Goal: Task Accomplishment & Management: Manage account settings

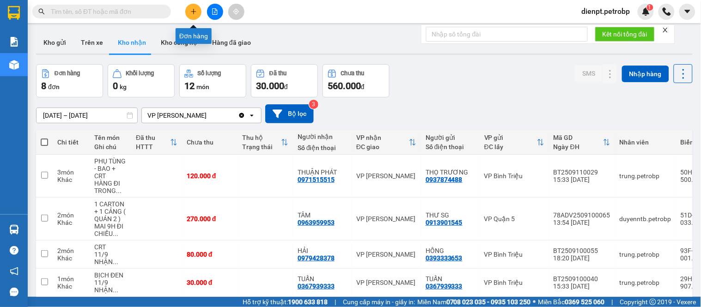
click at [194, 11] on icon "plus" at bounding box center [193, 11] width 6 height 6
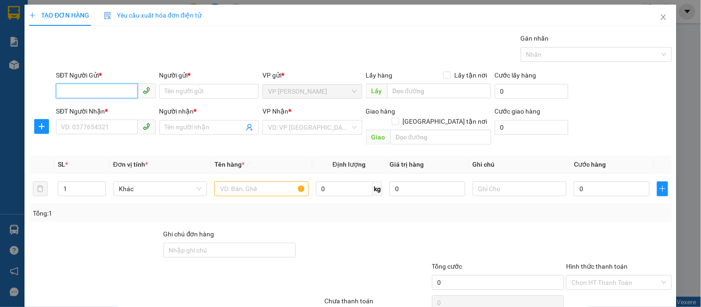
drag, startPoint x: 125, startPoint y: 91, endPoint x: 357, endPoint y: 219, distance: 265.0
click at [127, 91] on input "SĐT Người Gửi *" at bounding box center [96, 91] width 81 height 15
click at [633, 96] on div "SĐT Người Gửi * VD: 0371234567 Người gửi * Tên người gửi VP gửi * VP [PERSON_NA…" at bounding box center [363, 86] width 619 height 32
click at [285, 37] on div "Gói vận chuyển * Tiêu chuẩn Gán nhãn Nhãn" at bounding box center [363, 49] width 619 height 32
click at [660, 19] on icon "close" at bounding box center [662, 17] width 5 height 6
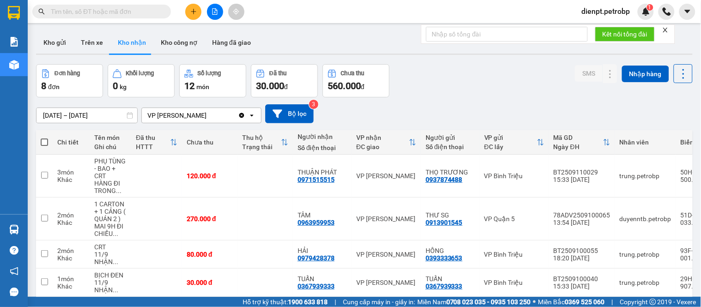
click at [462, 82] on div "Đơn hàng 8 đơn Khối lượng 0 kg Số lượng 12 món Đã thu 30.000 đ Chưa thu 560.000…" at bounding box center [364, 80] width 656 height 33
click at [426, 109] on div "[DATE] – [DATE] Press the down arrow key to interact with the calendar and sele…" at bounding box center [364, 113] width 656 height 19
click at [439, 83] on div "Đơn hàng 8 đơn Khối lượng 0 kg Số lượng 12 món Đã thu 30.000 đ Chưa thu 560.000…" at bounding box center [364, 80] width 656 height 33
drag, startPoint x: 462, startPoint y: 67, endPoint x: 307, endPoint y: 0, distance: 169.0
click at [401, 37] on div "ver 1.8.143 Kho gửi Trên xe Kho nhận Kho công nợ Hàng đã giao Đơn hàng 8 đơn Kh…" at bounding box center [364, 232] width 664 height 408
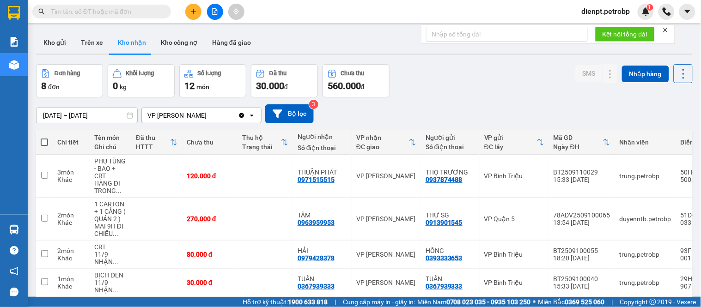
click at [454, 85] on div "Đơn hàng 8 đơn Khối lượng 0 kg Số lượng 12 món Đã thu 30.000 đ Chưa thu 560.000…" at bounding box center [364, 80] width 656 height 33
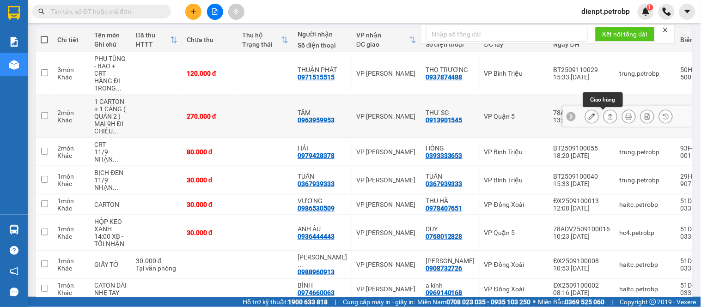
click at [607, 120] on icon at bounding box center [610, 116] width 6 height 6
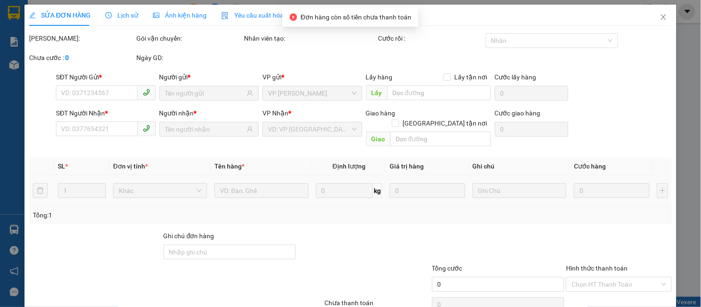
type input "0913901545"
type input "THƯ SG"
type input "0963959953"
type input "TÂM"
type input "270.000"
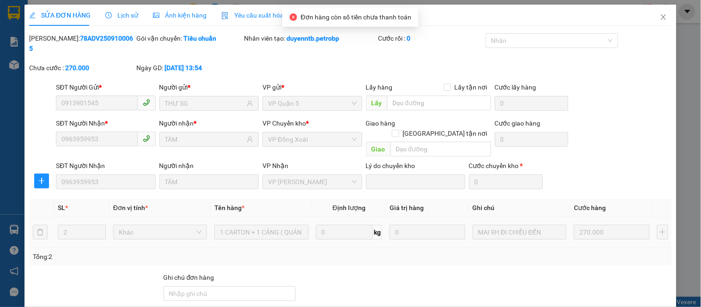
scroll to position [67, 0]
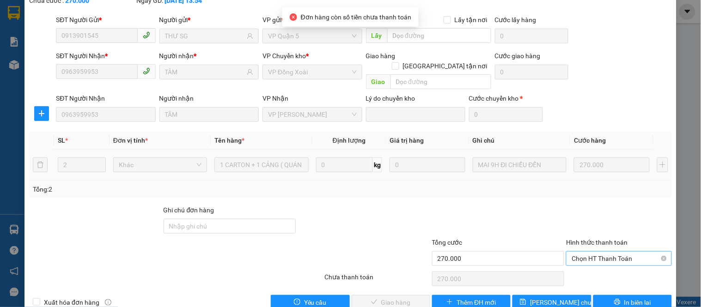
click at [599, 252] on span "Chọn HT Thanh Toán" at bounding box center [618, 259] width 94 height 14
click at [580, 256] on div "Tại văn phòng" at bounding box center [612, 257] width 93 height 10
type input "0"
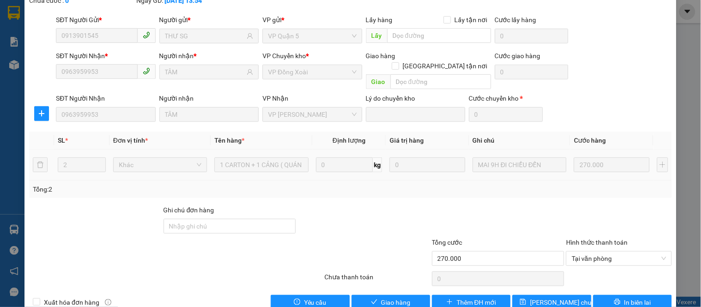
click at [404, 205] on div at bounding box center [364, 221] width 134 height 32
click at [397, 297] on span "Giao hàng" at bounding box center [396, 302] width 30 height 10
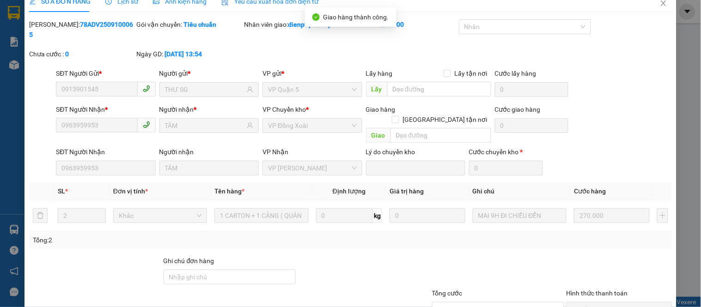
scroll to position [0, 0]
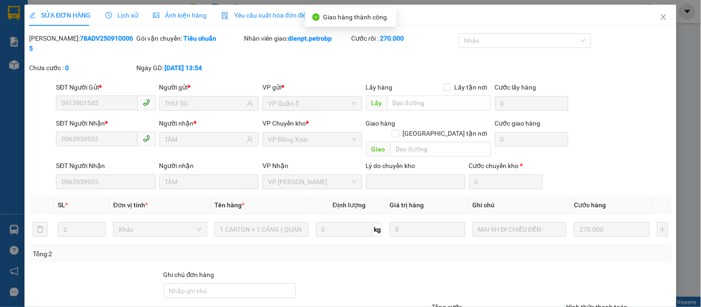
click at [94, 37] on b "78ADV2509100065" at bounding box center [81, 44] width 104 height 18
copy b "78ADV2509100065"
click at [660, 19] on icon "close" at bounding box center [663, 16] width 7 height 7
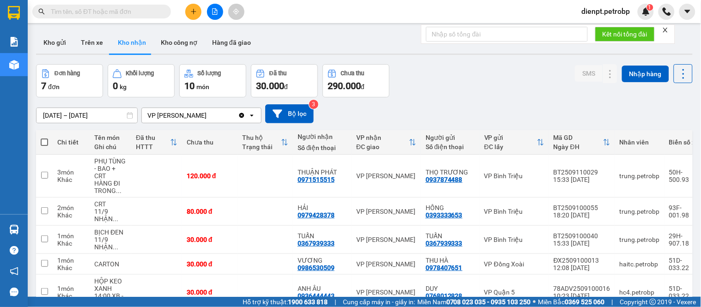
click at [508, 97] on div "[DATE] – [DATE] Press the down arrow key to interact with the calendar and sele…" at bounding box center [364, 113] width 656 height 33
click at [607, 212] on icon at bounding box center [610, 211] width 6 height 6
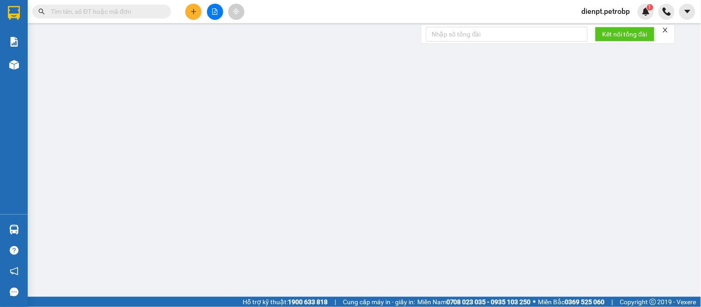
type input "0393333653"
type input "HỒNG"
type input "0979428378"
type input "HẢI"
type input "80.000"
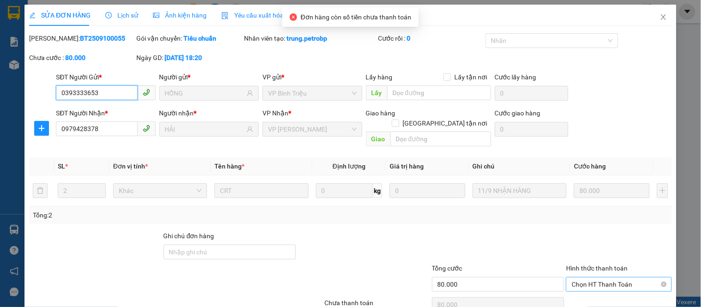
scroll to position [36, 0]
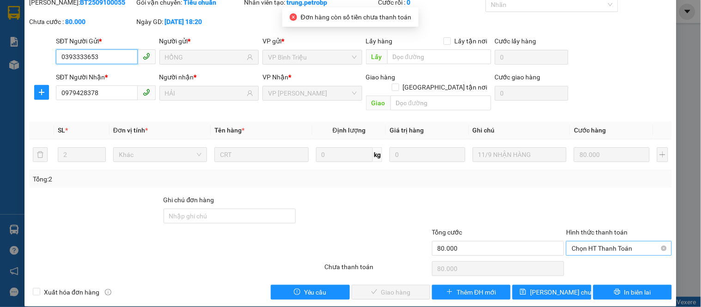
click at [598, 242] on span "Chọn HT Thanh Toán" at bounding box center [618, 249] width 94 height 14
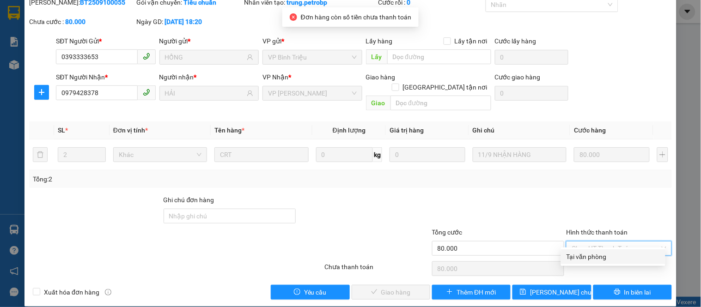
click at [588, 252] on div "Tại văn phòng" at bounding box center [612, 257] width 93 height 10
type input "0"
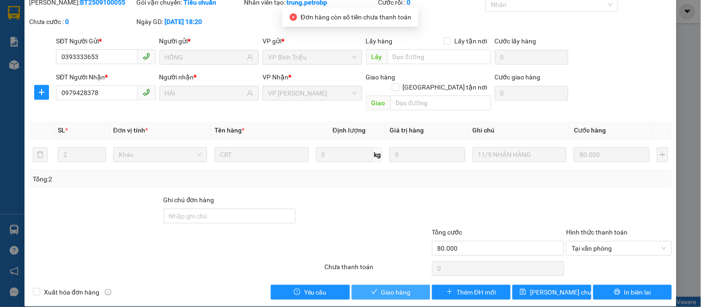
click at [383, 287] on span "Giao hàng" at bounding box center [396, 292] width 30 height 10
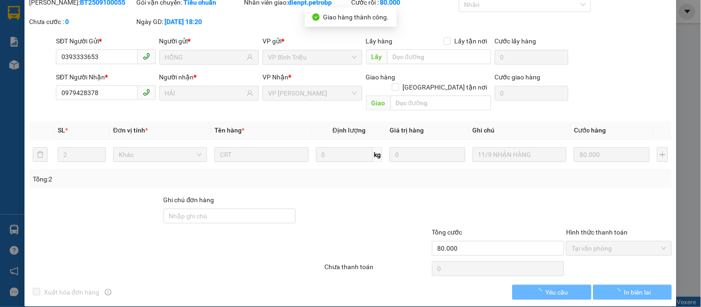
scroll to position [0, 0]
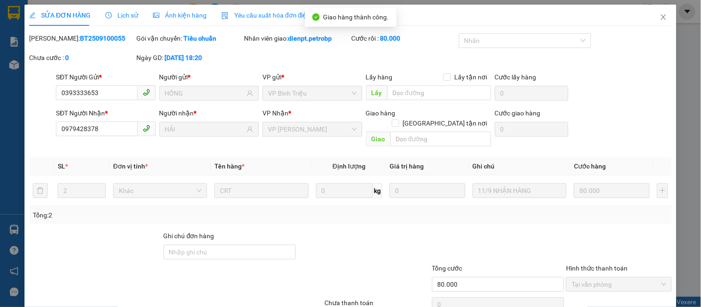
click at [80, 39] on b "BT2509100055" at bounding box center [102, 38] width 45 height 7
copy b "BT2509100055"
click at [660, 20] on icon "close" at bounding box center [663, 16] width 7 height 7
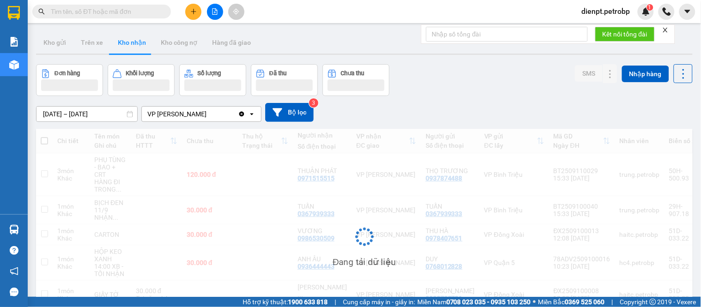
drag, startPoint x: 480, startPoint y: 102, endPoint x: 446, endPoint y: 85, distance: 38.2
click at [478, 100] on div "[DATE] – [DATE] Press the down arrow key to interact with the calendar and sele…" at bounding box center [364, 112] width 656 height 33
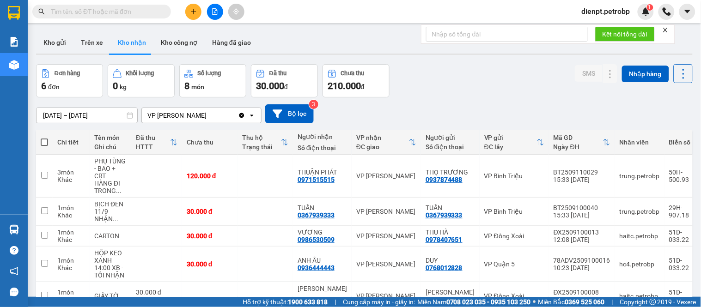
click at [460, 79] on div "Đơn hàng 6 đơn Khối lượng 0 kg Số lượng 8 món Đã thu 30.000 đ Chưa thu 210.000 …" at bounding box center [364, 80] width 656 height 33
click at [194, 12] on icon "plus" at bounding box center [193, 11] width 6 height 6
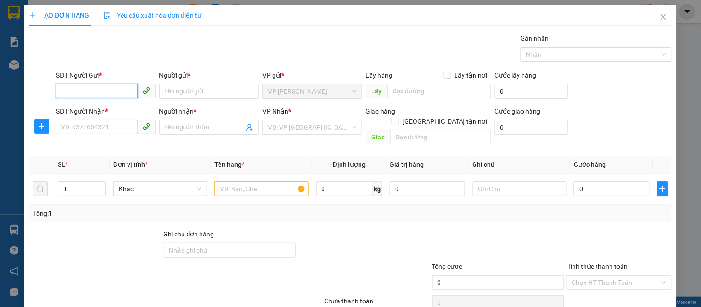
click at [117, 96] on input "SĐT Người Gửi *" at bounding box center [96, 91] width 81 height 15
click at [104, 110] on div "0974660063 - BÌNH" at bounding box center [104, 110] width 87 height 10
type input "0974660063"
type input "BÌNH"
type input "0969140168"
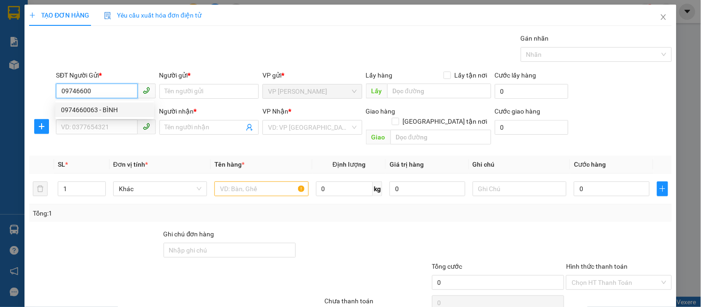
type input "a kính"
type input "Nhẹ tay"
type input "30.000"
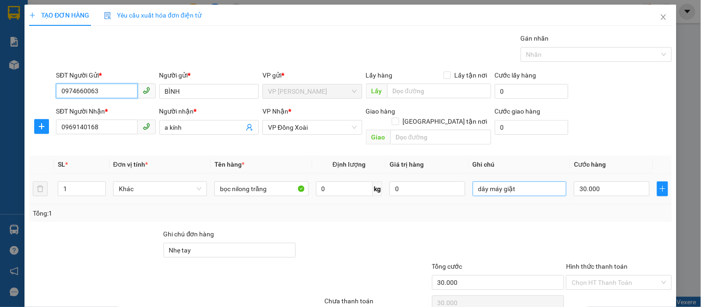
type input "0974660063"
click at [529, 182] on input "dây máy giặt" at bounding box center [519, 189] width 94 height 15
click at [528, 182] on input "dây máy giặt" at bounding box center [519, 189] width 94 height 15
click at [527, 182] on input "dây máy giặt" at bounding box center [519, 189] width 94 height 15
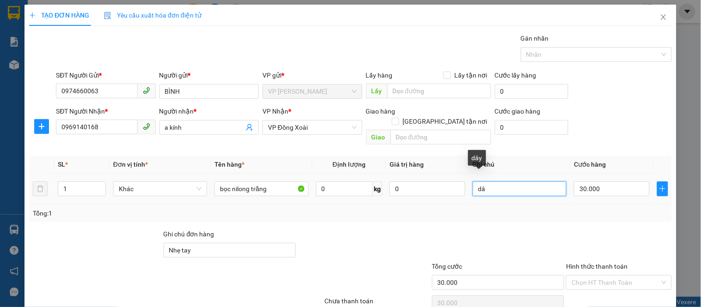
type input "d"
type input "N"
type input "HÀNG ĐIỆN TỬ, NHẸ TAY Ạ"
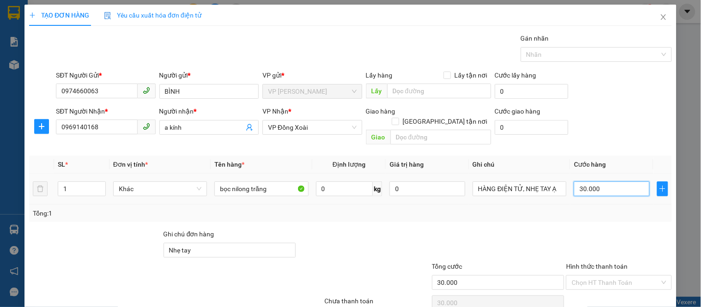
click at [617, 182] on input "30.000" at bounding box center [612, 189] width 76 height 15
click at [600, 276] on input "Hình thức thanh toán" at bounding box center [615, 283] width 88 height 14
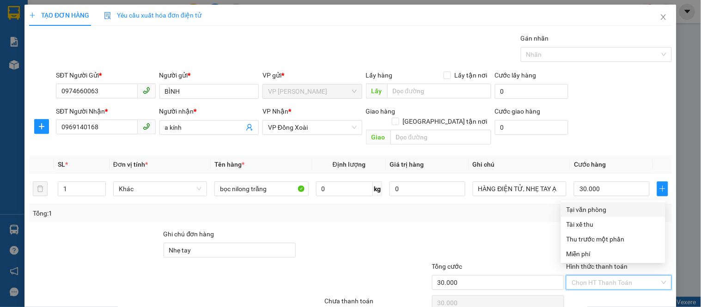
click at [590, 213] on div "Tại văn phòng" at bounding box center [612, 210] width 93 height 10
type input "0"
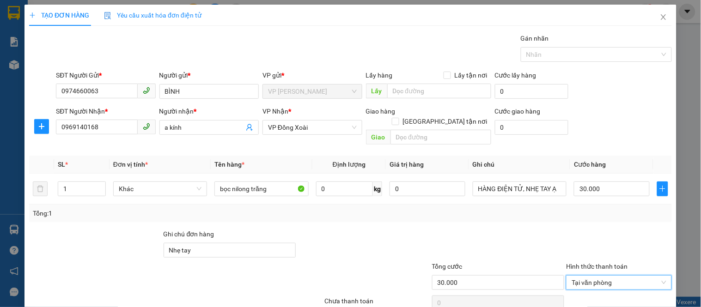
click at [363, 242] on div at bounding box center [364, 245] width 134 height 32
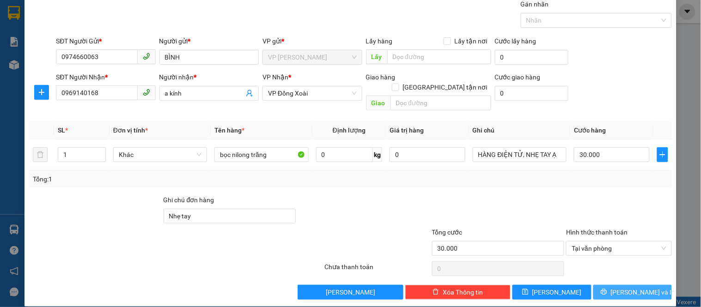
click at [601, 285] on button "[PERSON_NAME] và In" at bounding box center [632, 292] width 79 height 15
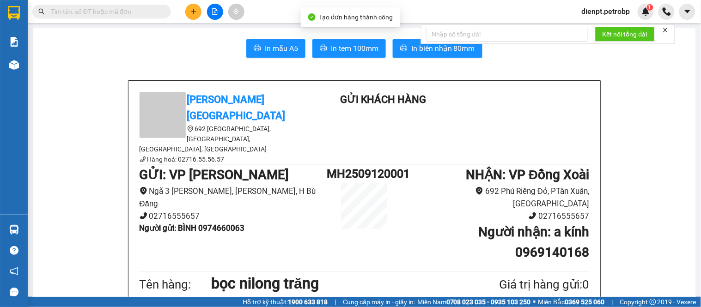
click at [421, 43] on div "Kết nối tổng đài" at bounding box center [548, 33] width 254 height 19
click at [448, 53] on span "In biên nhận 80mm" at bounding box center [443, 48] width 64 height 12
click at [358, 42] on button "In tem 100mm" at bounding box center [348, 48] width 73 height 18
click at [370, 50] on span "In tem 100mm" at bounding box center [355, 48] width 48 height 12
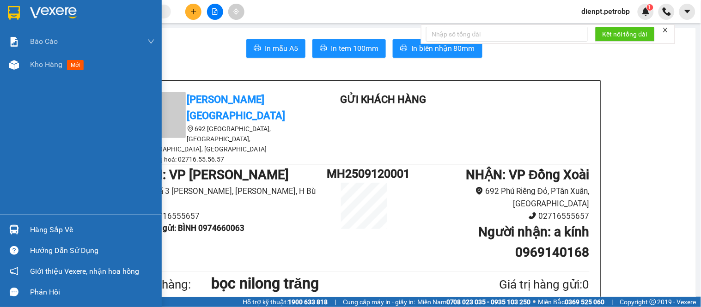
click at [14, 233] on img at bounding box center [14, 230] width 10 height 10
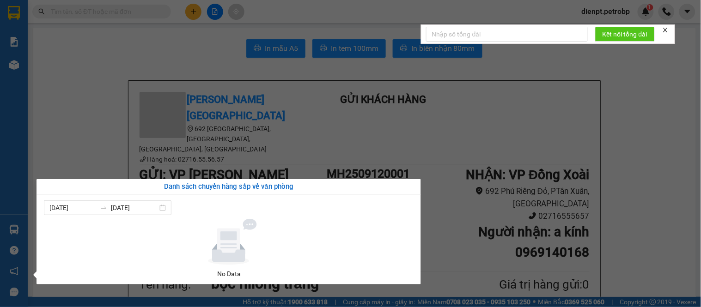
click at [658, 96] on section "Kết quả tìm kiếm ( 0 ) Bộ lọc No Data dienpt.petrobp 1 Báo cáo BC tiền tận nơi …" at bounding box center [350, 153] width 701 height 307
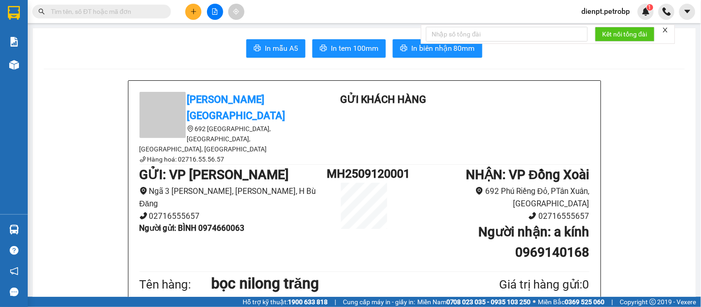
drag, startPoint x: 67, startPoint y: 140, endPoint x: 75, endPoint y: 138, distance: 8.2
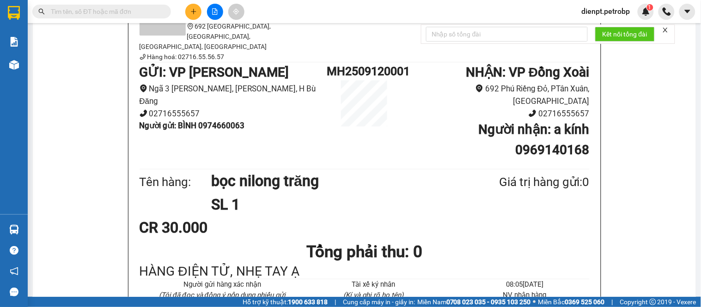
scroll to position [256, 0]
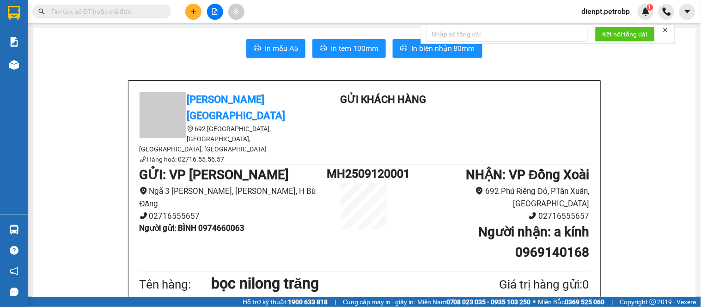
click at [351, 165] on h1 "MH2509120001" at bounding box center [364, 174] width 75 height 18
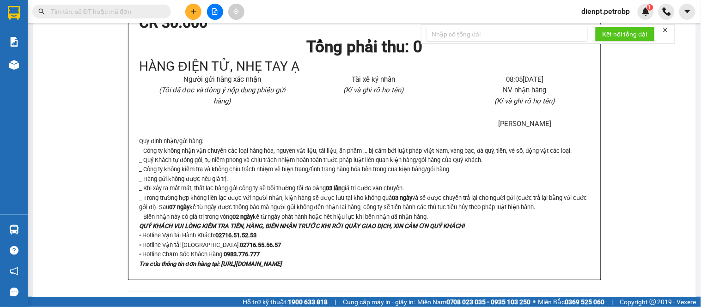
scroll to position [513, 0]
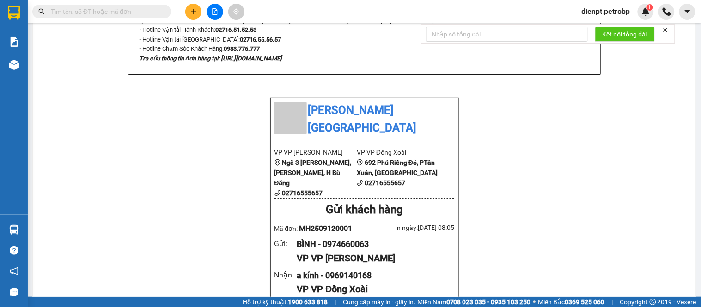
click at [336, 224] on span "MH2509120001" at bounding box center [325, 228] width 53 height 9
copy span "MH2509120001"
drag, startPoint x: 201, startPoint y: 116, endPoint x: 17, endPoint y: 89, distance: 186.3
click at [187, 116] on div "Petro [GEOGRAPHIC_DATA] [GEOGRAPHIC_DATA], [GEOGRAPHIC_DATA], [GEOGRAPHIC_DATA]…" at bounding box center [364, 267] width 641 height 1400
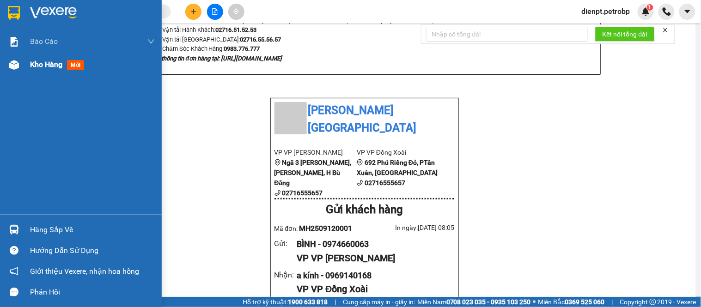
click at [10, 68] on img at bounding box center [14, 65] width 10 height 10
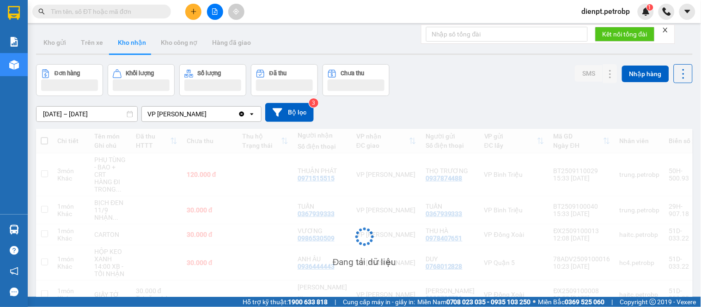
click at [454, 87] on div "Đơn hàng Khối lượng Số lượng Đã thu Chưa thu SMS Nhập hàng" at bounding box center [364, 80] width 656 height 32
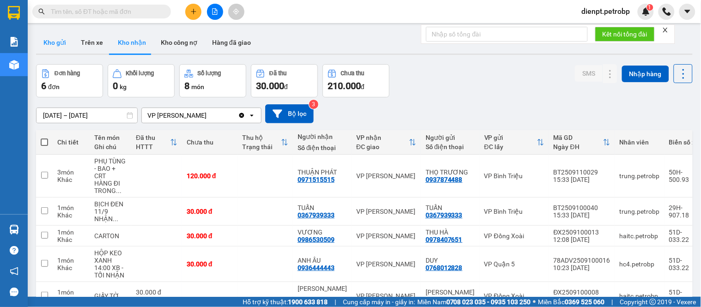
click at [55, 42] on button "Kho gửi" at bounding box center [54, 42] width 37 height 22
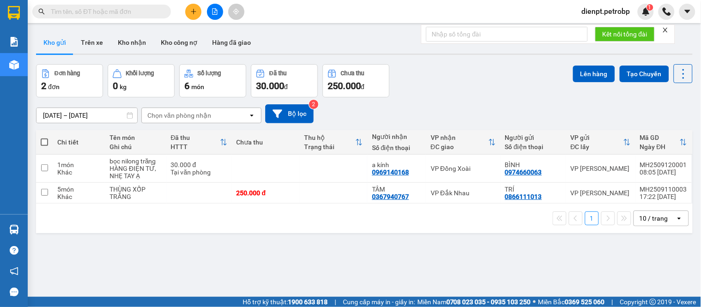
click at [450, 84] on div "Đơn hàng 2 đơn Khối lượng 0 kg Số lượng 6 món Đã thu 30.000 đ Chưa thu 250.000 …" at bounding box center [364, 80] width 656 height 33
click at [432, 103] on div "[DATE] – [DATE] Press the down arrow key to interact with the calendar and sele…" at bounding box center [364, 113] width 656 height 33
click at [98, 255] on div "ver 1.8.143 Kho gửi Trên xe Kho nhận Kho công nợ Hàng đã giao Đơn hàng 2 đơn Kh…" at bounding box center [364, 181] width 664 height 307
click at [425, 88] on div "Đơn hàng 2 đơn Khối lượng 0 kg Số lượng 6 món Đã thu 30.000 đ Chưa thu 250.000 …" at bounding box center [364, 80] width 656 height 33
click at [142, 219] on div "1 10 / trang open" at bounding box center [364, 219] width 649 height 16
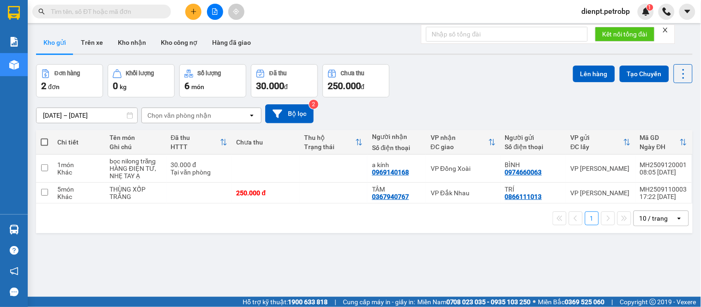
click at [465, 100] on div "[DATE] – [DATE] Press the down arrow key to interact with the calendar and sele…" at bounding box center [364, 113] width 656 height 33
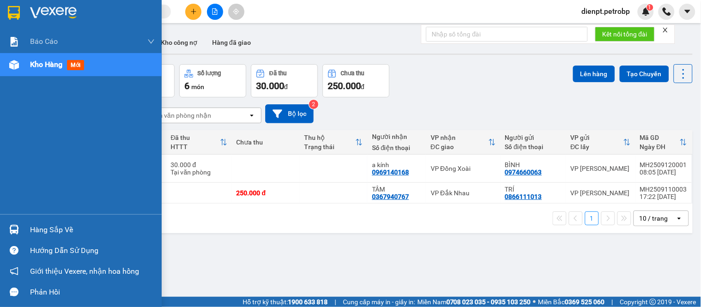
click at [13, 229] on img at bounding box center [14, 230] width 10 height 10
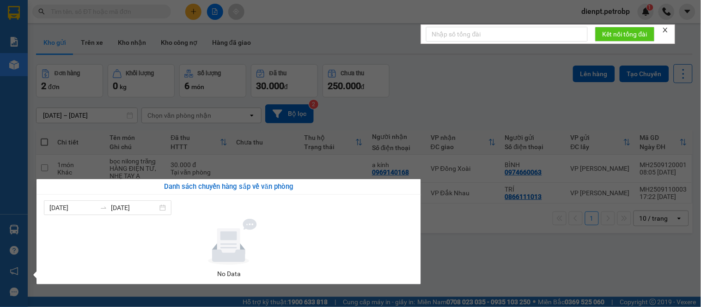
click at [473, 274] on section "Kết quả tìm kiếm ( 0 ) Bộ lọc No Data dienpt.petrobp 1 Báo cáo BC tiền tận nơi …" at bounding box center [350, 153] width 701 height 307
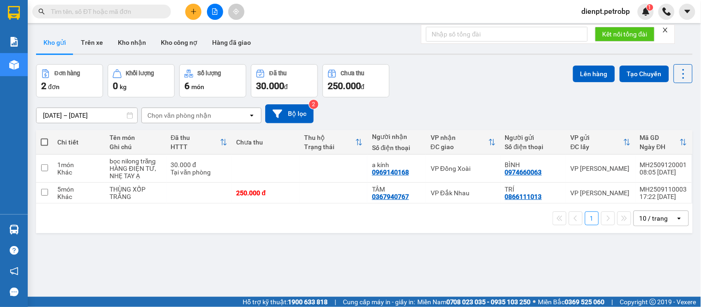
click at [468, 98] on div "[DATE] – [DATE] Press the down arrow key to interact with the calendar and sele…" at bounding box center [364, 113] width 656 height 33
click at [486, 94] on div "Đơn hàng 2 đơn Khối lượng 0 kg Số lượng 6 món Đã thu 30.000 đ Chưa thu 250.000 …" at bounding box center [364, 80] width 656 height 33
click at [622, 103] on div "[DATE] – [DATE] Press the down arrow key to interact with the calendar and sele…" at bounding box center [364, 113] width 656 height 33
click at [659, 101] on div "[DATE] – [DATE] Press the down arrow key to interact with the calendar and sele…" at bounding box center [364, 113] width 656 height 33
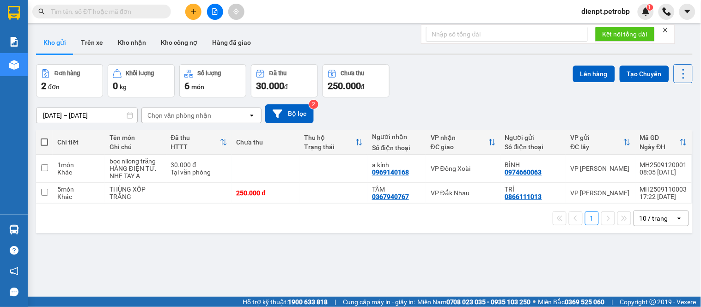
drag, startPoint x: 493, startPoint y: 105, endPoint x: 634, endPoint y: 59, distance: 148.4
click at [500, 97] on div "ver 1.8.143 Kho gửi Trên xe Kho nhận Kho công nợ Hàng đã giao Đơn hàng 2 đơn Kh…" at bounding box center [364, 181] width 664 height 307
click at [666, 30] on icon "close" at bounding box center [665, 30] width 5 height 5
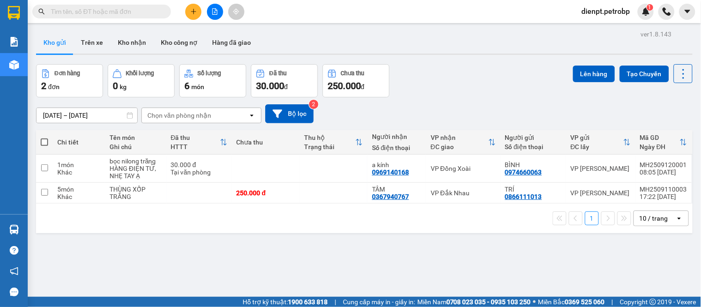
click at [445, 83] on div "Đơn hàng 2 đơn Khối lượng 0 kg Số lượng 6 món Đã thu 30.000 đ Chưa thu 250.000 …" at bounding box center [364, 80] width 656 height 33
click at [465, 54] on div at bounding box center [364, 54] width 656 height 1
click at [474, 100] on div "[DATE] – [DATE] Press the down arrow key to interact with the calendar and sele…" at bounding box center [364, 113] width 656 height 33
click at [236, 249] on div "ver 1.8.143 Kho gửi Trên xe Kho nhận Kho công nợ Hàng đã giao Đơn hàng 2 đơn Kh…" at bounding box center [364, 181] width 664 height 307
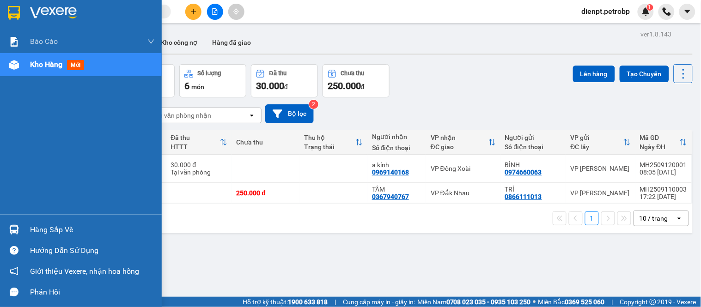
click at [10, 230] on img at bounding box center [14, 230] width 10 height 10
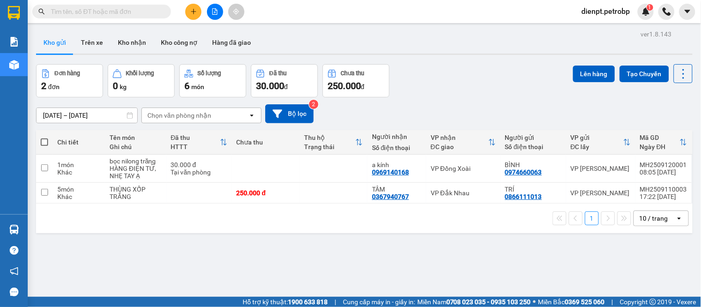
click at [427, 108] on section "Kết quả tìm kiếm ( 0 ) Bộ lọc No Data dienpt.petrobp 1 Báo cáo BC tiền tận nơi …" at bounding box center [350, 153] width 701 height 307
click at [404, 105] on div "[DATE] – [DATE] Press the down arrow key to interact with the calendar and sele…" at bounding box center [364, 113] width 656 height 19
click at [336, 109] on div "[DATE] – [DATE] Press the down arrow key to interact with the calendar and sele…" at bounding box center [364, 113] width 656 height 19
click at [523, 100] on div "[DATE] – [DATE] Press the down arrow key to interact with the calendar and sele…" at bounding box center [364, 113] width 656 height 33
click at [599, 104] on div "[DATE] – [DATE] Press the down arrow key to interact with the calendar and sele…" at bounding box center [364, 113] width 656 height 19
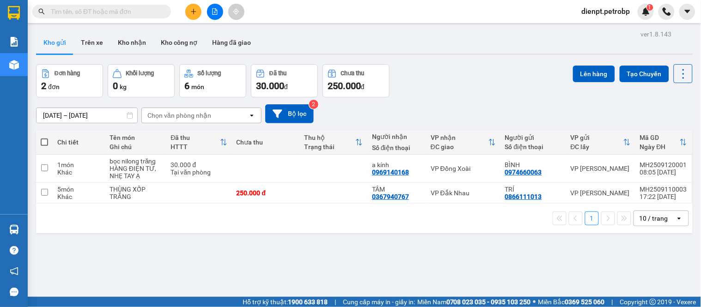
scroll to position [42, 0]
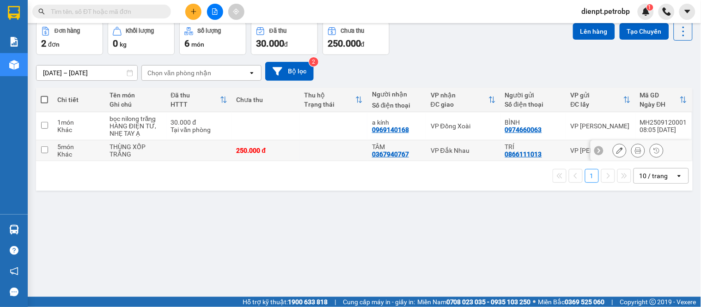
click at [374, 155] on div "0367940767" at bounding box center [390, 154] width 37 height 7
copy div "0367940767"
click at [101, 241] on div "ver 1.8.143 Kho gửi Trên xe Kho nhận Kho công nợ Hàng đã giao Đơn hàng 2 đơn Kh…" at bounding box center [364, 138] width 664 height 307
click at [426, 47] on div "Đơn hàng 2 đơn Khối lượng 0 kg Số lượng 6 món Đã thu 30.000 đ Chưa thu 250.000 …" at bounding box center [364, 38] width 656 height 33
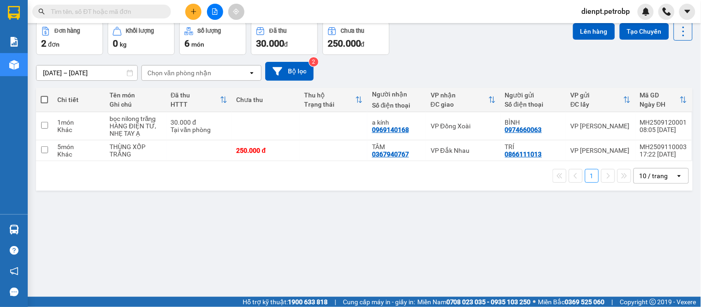
click at [432, 67] on div "[DATE] – [DATE] Press the down arrow key to interact with the calendar and sele…" at bounding box center [364, 71] width 656 height 19
click at [253, 124] on td at bounding box center [266, 126] width 68 height 28
checkbox input "true"
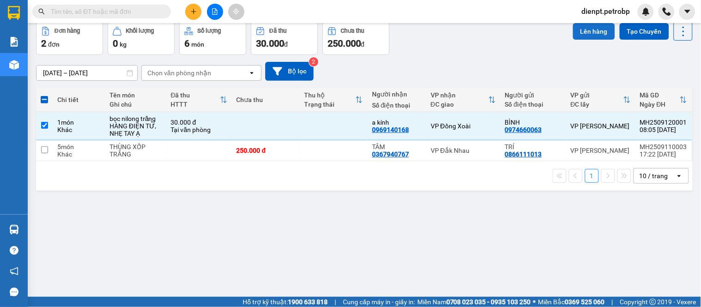
click at [591, 32] on button "Lên hàng" at bounding box center [594, 31] width 42 height 17
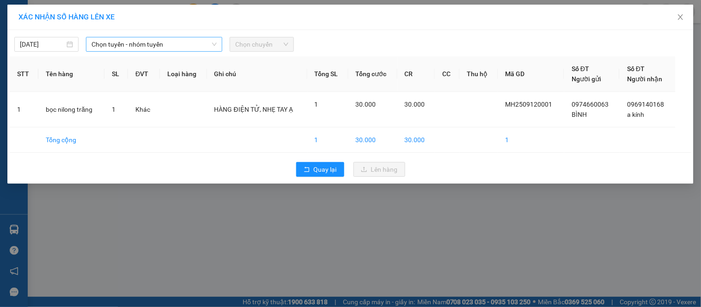
click at [143, 40] on span "Chọn tuyến - nhóm tuyến" at bounding box center [153, 44] width 125 height 14
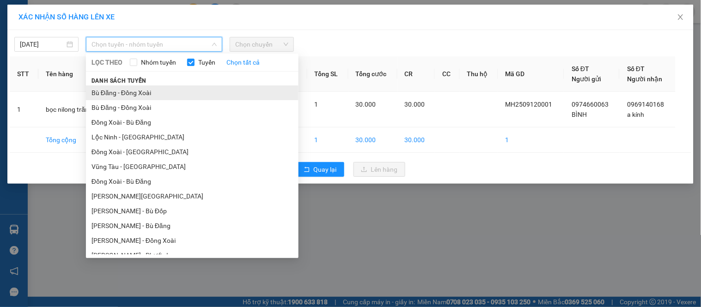
click at [135, 91] on li "Bù Đăng - Đồng Xoài" at bounding box center [192, 92] width 212 height 15
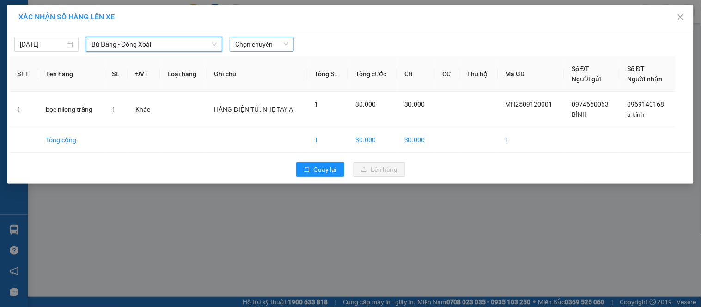
click at [246, 46] on span "Chọn chuyến" at bounding box center [261, 44] width 53 height 14
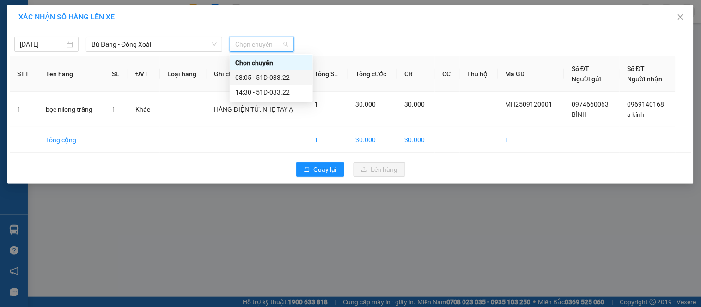
click at [266, 76] on div "08:05 - 51D-033.22" at bounding box center [271, 78] width 72 height 10
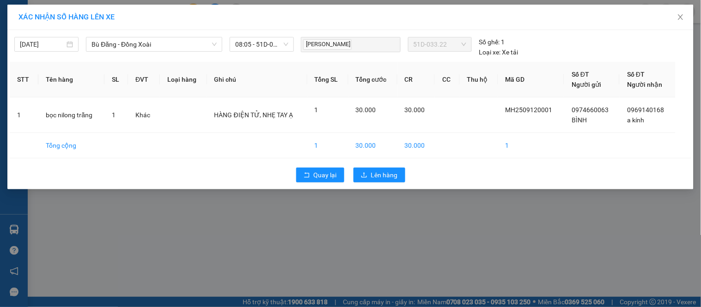
click at [548, 42] on div "[PERSON_NAME]-BĐ 51D-033.22 Số ghế: 1 Loại xe: Xe tải" at bounding box center [439, 47] width 285 height 20
click at [367, 174] on icon "upload" at bounding box center [364, 175] width 6 height 6
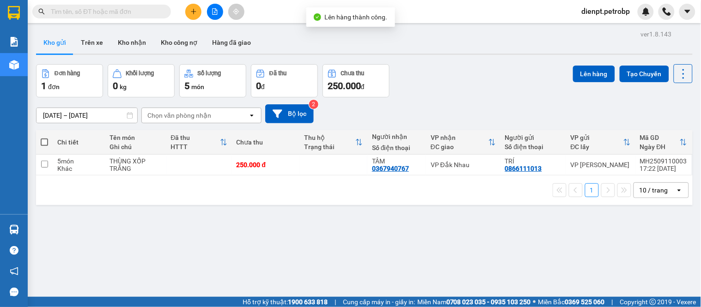
drag, startPoint x: 479, startPoint y: 100, endPoint x: 300, endPoint y: 42, distance: 188.0
click at [474, 98] on div "[DATE] – [DATE] Press the down arrow key to interact with the calendar and sele…" at bounding box center [364, 113] width 656 height 33
click at [213, 11] on icon "file-add" at bounding box center [215, 11] width 6 height 6
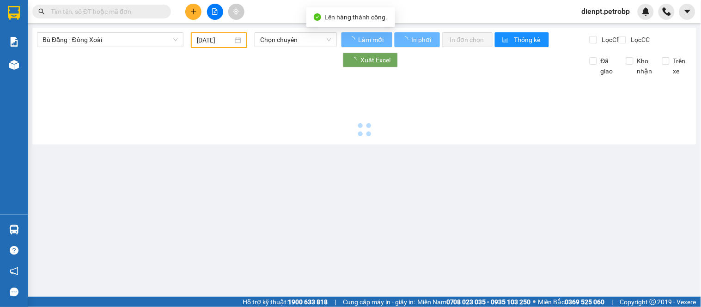
type input "[DATE]"
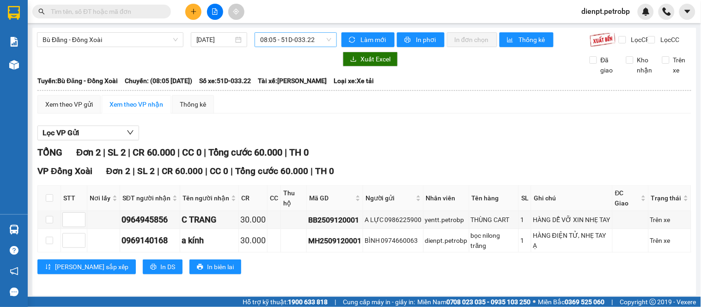
click at [273, 41] on span "08:05 - 51D-033.22" at bounding box center [295, 40] width 71 height 14
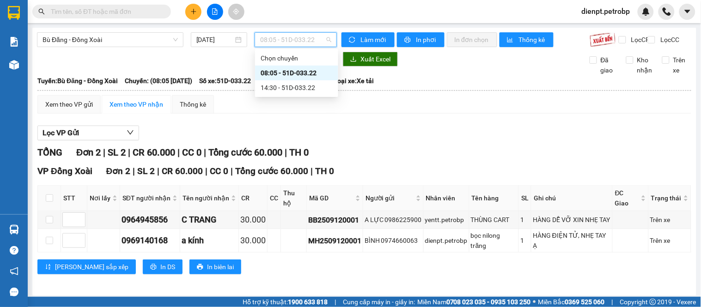
click at [290, 70] on div "08:05 - 51D-033.22" at bounding box center [296, 73] width 72 height 10
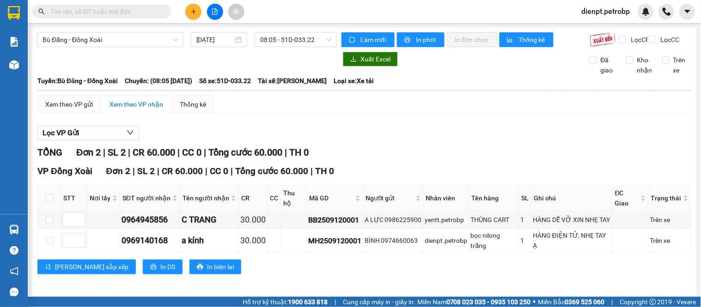
click at [406, 150] on div "Lọc VP Gửi TỔNG Đơn 2 | SL 2 | CR 60.000 | CC 0 | Tổng cước 60.000 | TH 0 VP Đ…" at bounding box center [364, 203] width 654 height 165
click at [79, 109] on div "Xem theo VP gửi" at bounding box center [69, 104] width 48 height 10
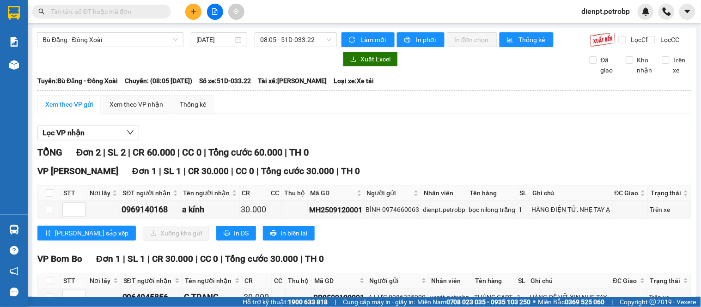
click at [387, 141] on div at bounding box center [364, 140] width 654 height 0
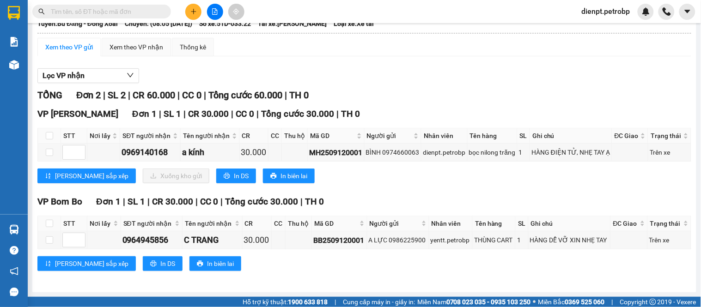
click at [408, 194] on div "TỔNG Đơn 2 | SL 2 | CR 60.000 | CC 0 | Tổng cước 60.000 | TH 0 VP [PERSON_NAME]…" at bounding box center [364, 185] width 654 height 194
click at [483, 194] on div "TỔNG Đơn 2 | SL 2 | CR 60.000 | CC 0 | Tổng cước 60.000 | TH 0 VP [PERSON_NAME]…" at bounding box center [364, 185] width 654 height 194
click at [216, 175] on button "In DS" at bounding box center [236, 176] width 40 height 15
drag, startPoint x: 539, startPoint y: 191, endPoint x: 542, endPoint y: 108, distance: 83.7
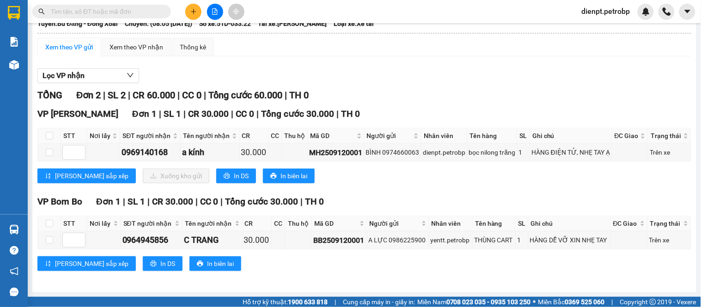
click at [539, 180] on div "TỔNG Đơn 2 | SL 2 | CR 60.000 | CC 0 | Tổng cước 60.000 | TH 0 VP [PERSON_NAME]…" at bounding box center [364, 185] width 654 height 194
click at [542, 108] on div "VP [PERSON_NAME] Đơn 1 | SL 1 | CR 30.000 | CC 0 | Tổng cước 30.000 | TH 0" at bounding box center [364, 114] width 654 height 14
drag, startPoint x: 476, startPoint y: 80, endPoint x: 468, endPoint y: 6, distance: 74.7
click at [476, 70] on div "Lọc VP nhận TỔNG Đơn 2 | SL 2 | CR 60.000 | CC 0 | Tổng cước 60.000 | TH 0 VP […" at bounding box center [364, 173] width 654 height 219
drag, startPoint x: 399, startPoint y: 104, endPoint x: 372, endPoint y: 63, distance: 48.7
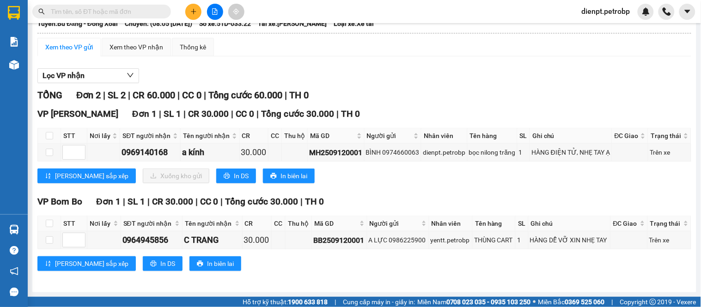
click at [401, 91] on div "TỔNG Đơn 2 | SL 2 | CR 60.000 | CC 0 | Tổng cước 60.000 | TH 0 VP [PERSON_NAME]…" at bounding box center [364, 185] width 654 height 194
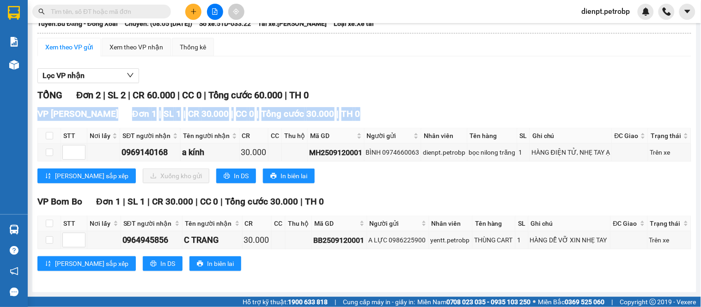
click at [394, 88] on div "TỔNG Đơn 2 | SL 2 | CR 60.000 | CC 0 | Tổng cước 60.000 | TH 0" at bounding box center [364, 95] width 654 height 14
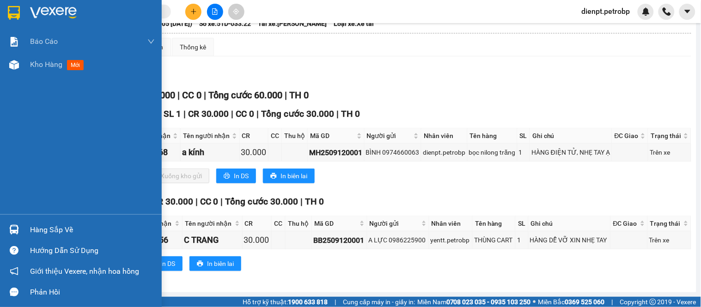
click at [17, 227] on img at bounding box center [14, 230] width 10 height 10
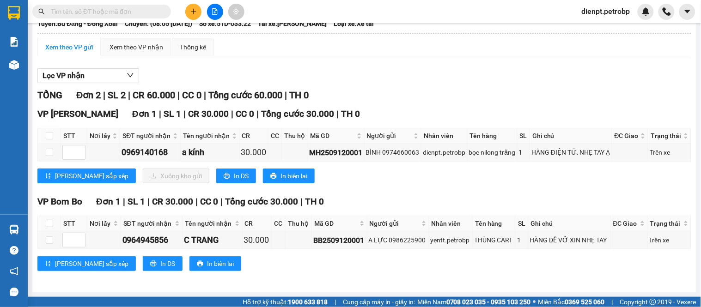
click at [460, 86] on section "Kết quả tìm kiếm ( 0 ) Bộ lọc No Data dienpt.[PERSON_NAME] cáo BC tiền tận nơi …" at bounding box center [350, 153] width 701 height 307
click at [385, 79] on div "Lọc VP nhận TỔNG Đơn 2 | SL 2 | CR 60.000 | CC 0 | Tổng cước 60.000 | TH 0 VP […" at bounding box center [364, 173] width 654 height 219
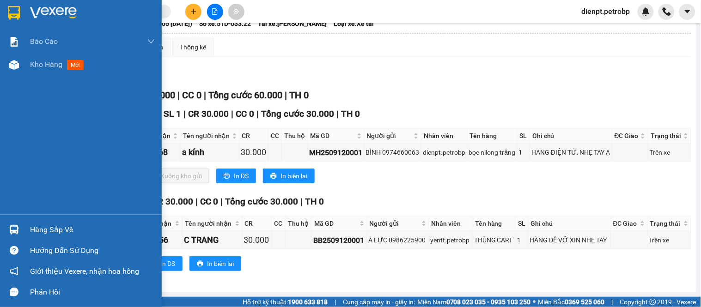
click at [31, 224] on div "Hàng sắp về" at bounding box center [92, 230] width 125 height 14
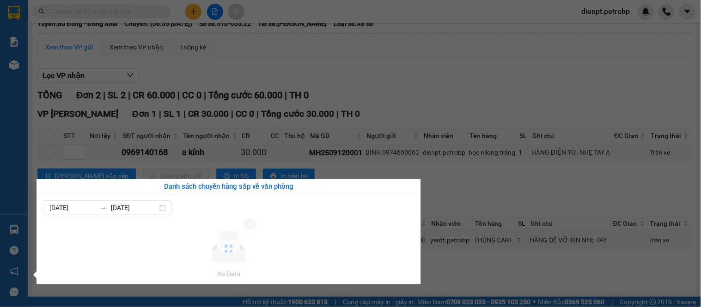
click at [411, 79] on section "Kết quả tìm kiếm ( 0 ) Bộ lọc No Data dienpt.[PERSON_NAME] cáo BC tiền tận nơi …" at bounding box center [350, 153] width 701 height 307
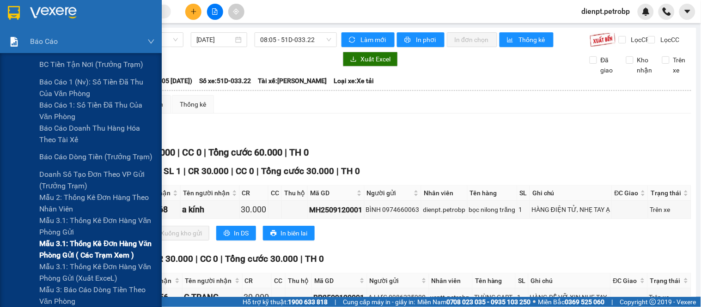
click at [79, 259] on span "Mẫu 3.1: Thống kê đơn hàng văn phòng gửi ( các trạm xem )" at bounding box center [96, 249] width 115 height 23
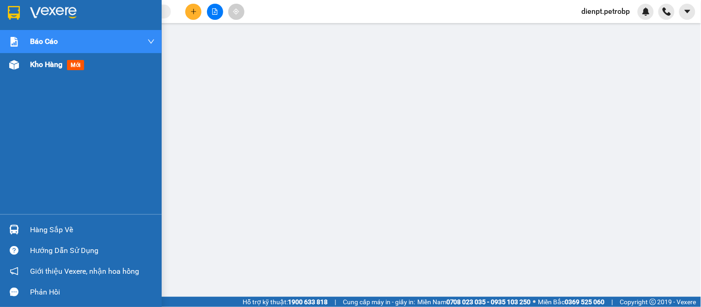
click at [11, 60] on img at bounding box center [14, 65] width 10 height 10
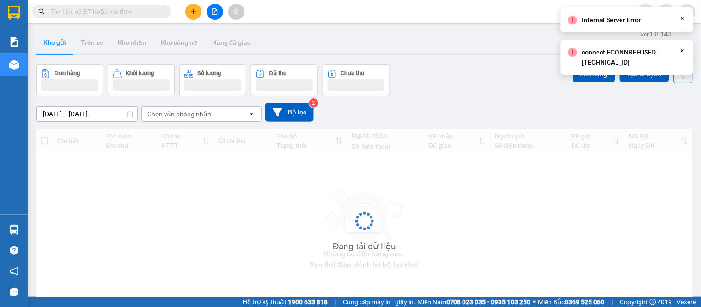
click at [527, 82] on div "Đơn hàng Khối lượng Số lượng Đã thu Chưa thu Lên hàng Tạo Chuyến" at bounding box center [364, 80] width 656 height 32
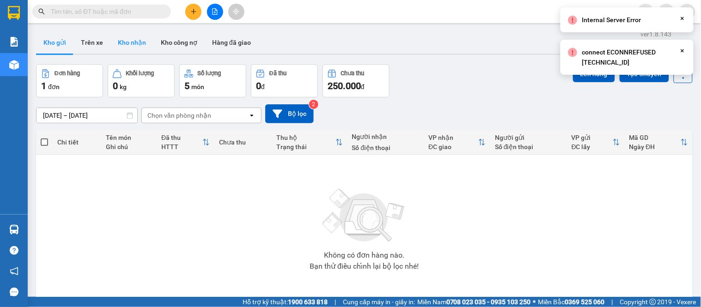
click at [139, 43] on button "Kho nhận" at bounding box center [131, 42] width 43 height 22
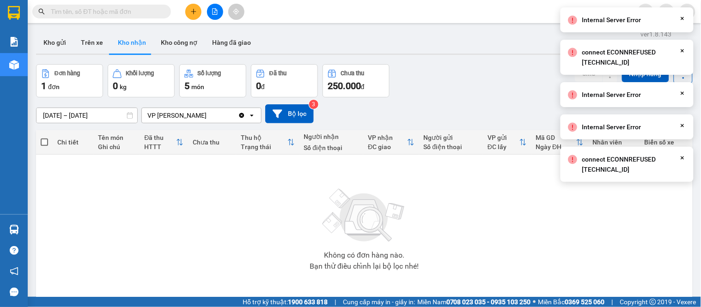
click at [483, 89] on div "Đơn hàng 1 đơn Khối lượng 0 kg Số lượng 5 món Đã thu 0 đ Chưa thu 250.000 đ SMS…" at bounding box center [364, 80] width 656 height 33
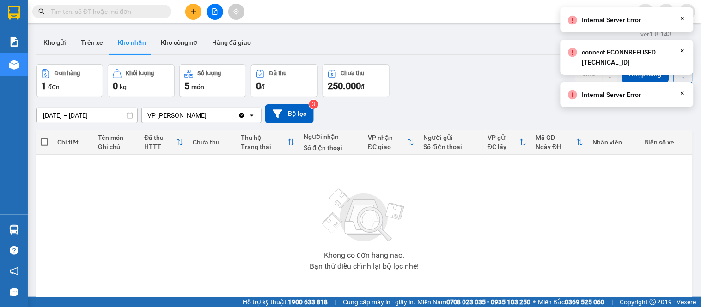
click at [672, 16] on div "Internal Server Error Close" at bounding box center [626, 19] width 133 height 25
click at [680, 17] on icon "Close" at bounding box center [681, 18] width 7 height 7
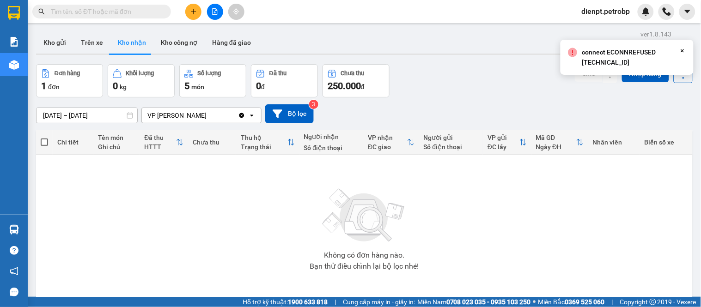
click at [685, 48] on body "Kết quả tìm kiếm ( 0 ) Bộ lọc No Data dienpt.[PERSON_NAME] cáo BC tiền tận nơi …" at bounding box center [350, 153] width 701 height 307
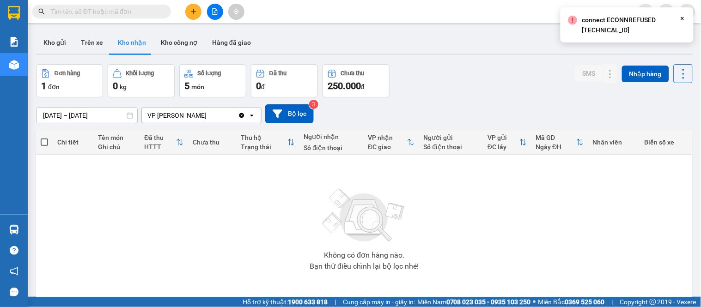
click at [684, 18] on icon "Close" at bounding box center [681, 18] width 7 height 7
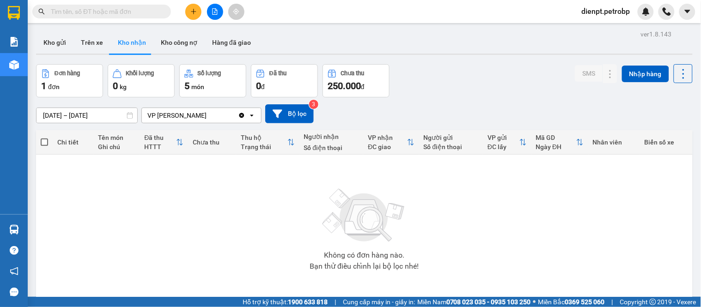
drag, startPoint x: 496, startPoint y: 86, endPoint x: 178, endPoint y: 69, distance: 318.2
click at [490, 86] on div "Đơn hàng 1 đơn Khối lượng 0 kg Số lượng 5 món Đã thu 0 đ Chưa thu 250.000 đ SMS…" at bounding box center [364, 80] width 656 height 33
click at [143, 44] on button "Kho nhận" at bounding box center [131, 42] width 43 height 22
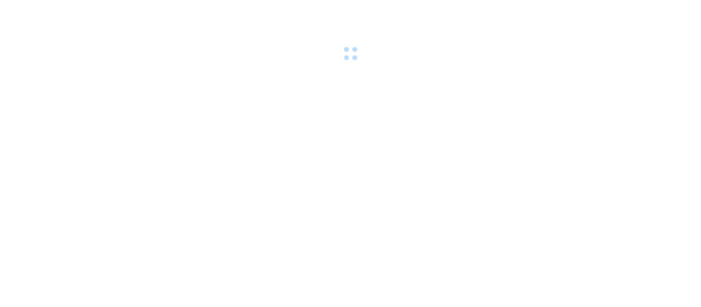
drag, startPoint x: 163, startPoint y: 55, endPoint x: 187, endPoint y: 5, distance: 56.4
click at [163, 54] on div at bounding box center [350, 32] width 701 height 64
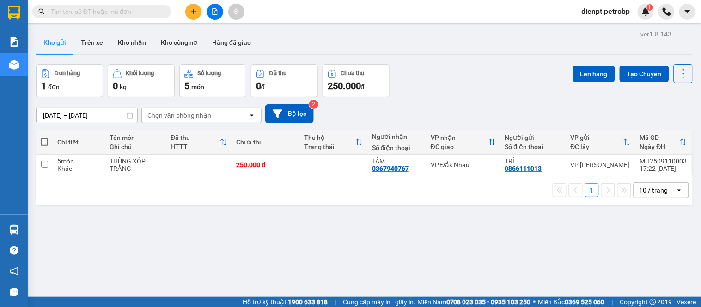
click at [475, 103] on div "[DATE] – [DATE] Press the down arrow key to interact with the calendar and sele…" at bounding box center [364, 113] width 656 height 33
click at [140, 42] on button "Kho nhận" at bounding box center [131, 42] width 43 height 22
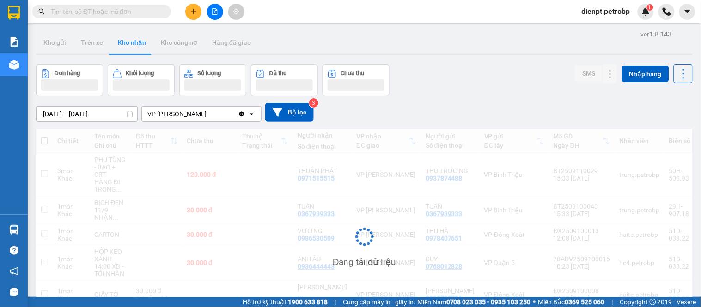
click at [475, 71] on div "Đơn hàng Khối lượng Số lượng Đã thu Chưa thu SMS Nhập hàng" at bounding box center [364, 80] width 656 height 32
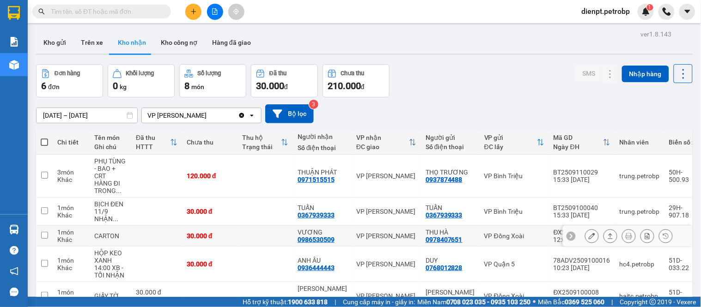
click at [603, 234] on div at bounding box center [610, 236] width 14 height 14
click at [607, 238] on icon at bounding box center [610, 236] width 6 height 6
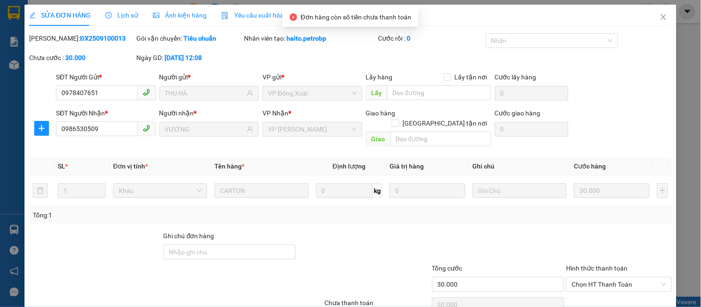
type input "0978407651"
type input "THU HÀ"
type input "0986530509"
type input "VƯƠNG"
type input "30.000"
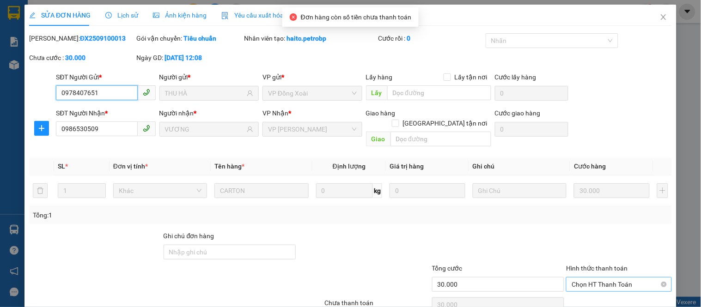
click at [592, 278] on span "Chọn HT Thanh Toán" at bounding box center [618, 285] width 94 height 14
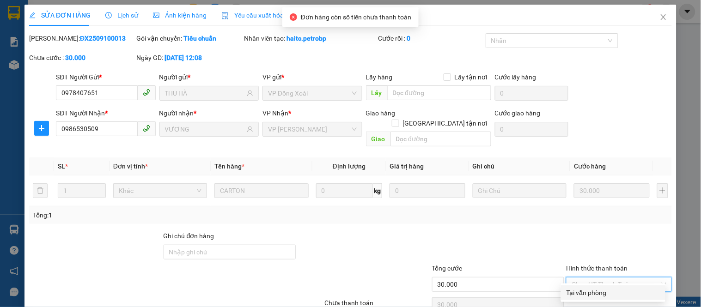
click at [579, 291] on div "Tại văn phòng" at bounding box center [612, 293] width 93 height 10
type input "0"
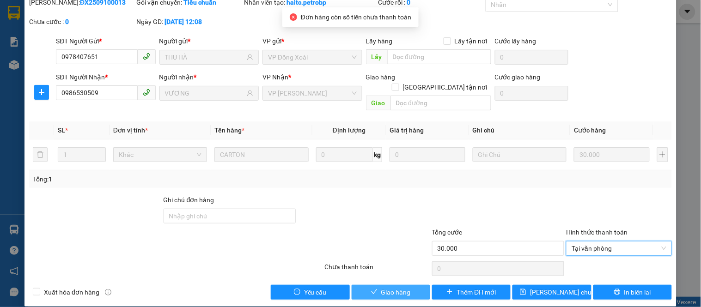
click at [409, 285] on button "Giao hàng" at bounding box center [390, 292] width 79 height 15
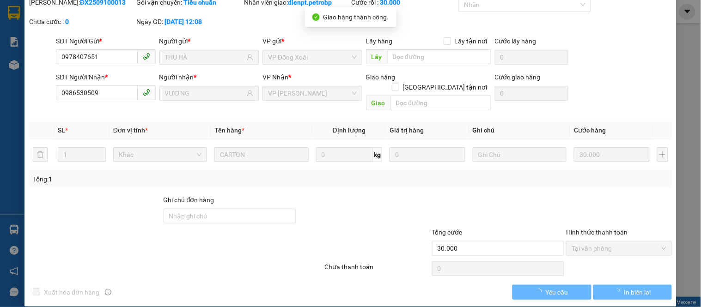
scroll to position [0, 0]
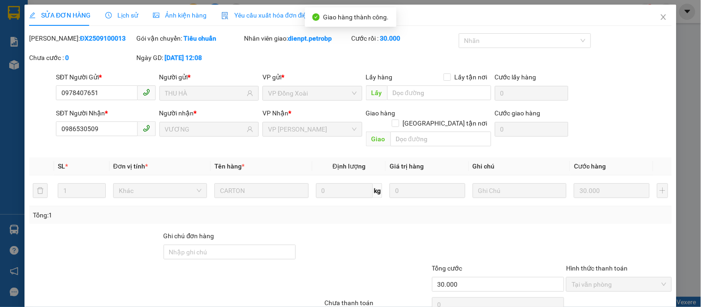
click at [80, 40] on b "ĐX2509100013" at bounding box center [103, 38] width 46 height 7
copy b "ĐX2509100013"
click at [660, 18] on icon "close" at bounding box center [663, 16] width 7 height 7
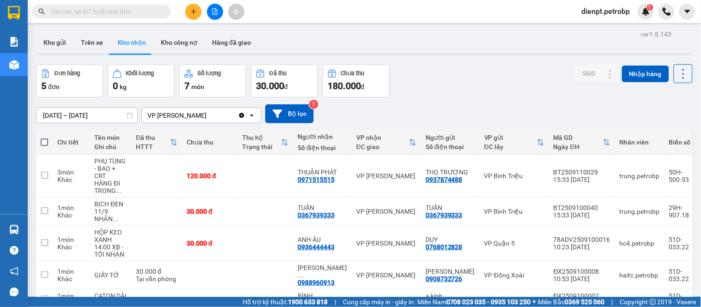
click at [541, 88] on div "Đơn hàng 5 đơn Khối lượng 0 kg Số lượng 7 món Đã thu 30.000 đ Chưa thu 180.000 …" at bounding box center [364, 80] width 656 height 33
click at [436, 85] on div "Đơn hàng 5 đơn Khối lượng 0 kg Số lượng 7 món Đã thu 30.000 đ Chưa thu 180.000 …" at bounding box center [364, 80] width 656 height 33
click at [442, 115] on div "[DATE] – [DATE] Press the down arrow key to interact with the calendar and sele…" at bounding box center [364, 113] width 656 height 19
click at [453, 102] on div "[DATE] – [DATE] Press the down arrow key to interact with the calendar and sele…" at bounding box center [364, 113] width 656 height 33
click at [533, 111] on div "[DATE] – [DATE] Press the down arrow key to interact with the calendar and sele…" at bounding box center [364, 113] width 656 height 19
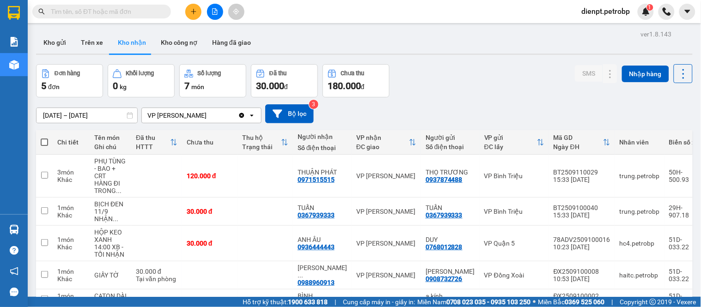
click at [445, 64] on div "Đơn hàng 5 đơn Khối lượng 0 kg Số lượng 7 món Đã thu 30.000 đ Chưa thu 180.000 …" at bounding box center [364, 80] width 656 height 33
click at [459, 109] on div "[DATE] – [DATE] Press the down arrow key to interact with the calendar and sele…" at bounding box center [364, 113] width 656 height 19
click at [460, 82] on div "Đơn hàng 5 đơn Khối lượng 0 kg Số lượng 7 món Đã thu 30.000 đ Chưa thu 180.000 …" at bounding box center [364, 80] width 656 height 33
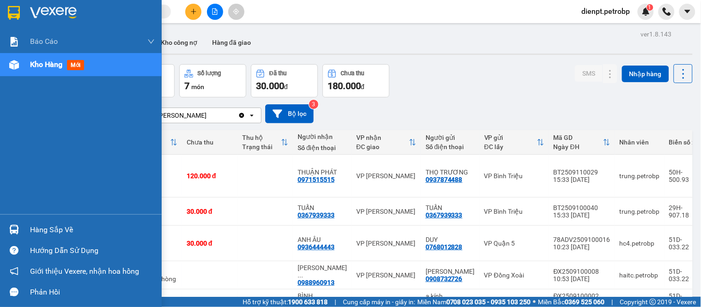
click at [19, 237] on div at bounding box center [14, 230] width 16 height 16
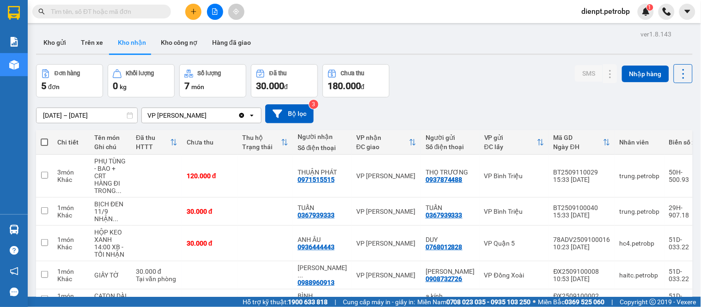
click at [471, 93] on section "Kết quả tìm kiếm ( 0 ) Bộ lọc No Data dienpt.petrobp 1 Báo cáo BC tiền tận nơi …" at bounding box center [350, 153] width 701 height 307
click at [497, 95] on div "Đơn hàng 5 đơn Khối lượng 0 kg Số lượng 7 món Đã thu 30.000 đ Chưa thu 180.000 …" at bounding box center [364, 80] width 656 height 33
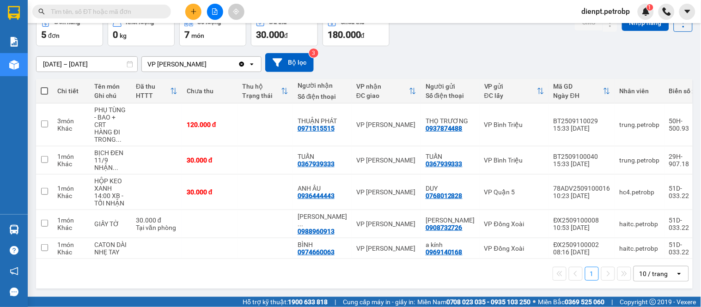
click at [483, 30] on div "Đơn hàng 5 đơn Khối lượng 0 kg Số lượng 7 món Đã thu 30.000 đ Chưa thu 180.000 …" at bounding box center [364, 29] width 656 height 33
click at [485, 53] on div "[DATE] – [DATE] Press the down arrow key to interact with the calendar and sele…" at bounding box center [364, 62] width 656 height 19
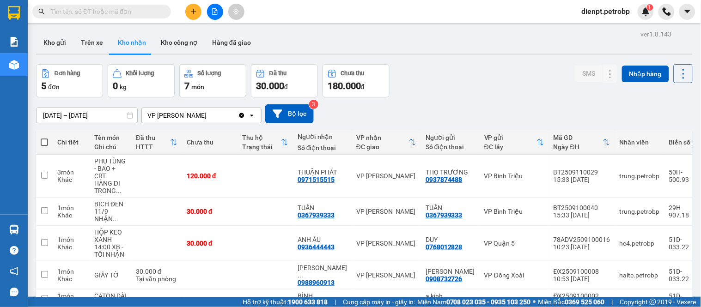
click at [223, 28] on div "ver 1.8.143 Kho gửi Trên xe Kho nhận Kho công nợ Hàng đã giao Đơn hàng 5 đơn Kh…" at bounding box center [364, 186] width 664 height 316
click at [243, 47] on button "Hàng đã giao" at bounding box center [232, 42] width 54 height 22
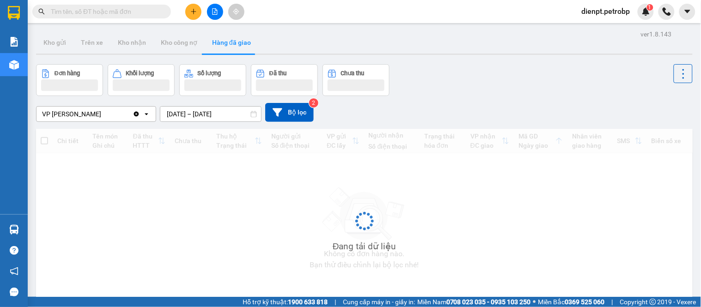
click at [497, 88] on div "Đơn hàng Khối lượng Số lượng Đã thu Chưa thu" at bounding box center [364, 80] width 656 height 32
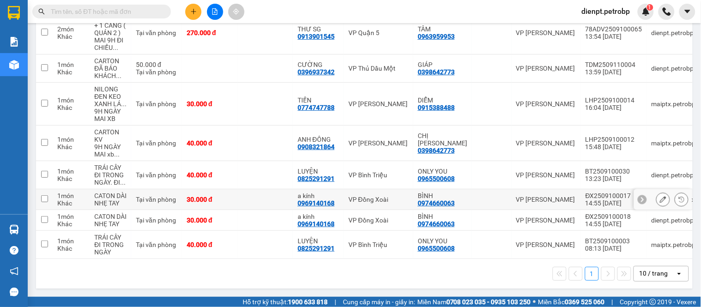
scroll to position [103, 0]
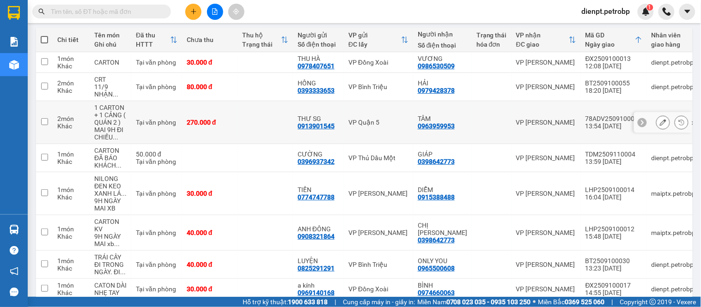
click at [310, 130] on div "0913901545" at bounding box center [315, 125] width 37 height 7
click at [422, 125] on div "0963959953" at bounding box center [436, 125] width 37 height 7
copy div "0963959953"
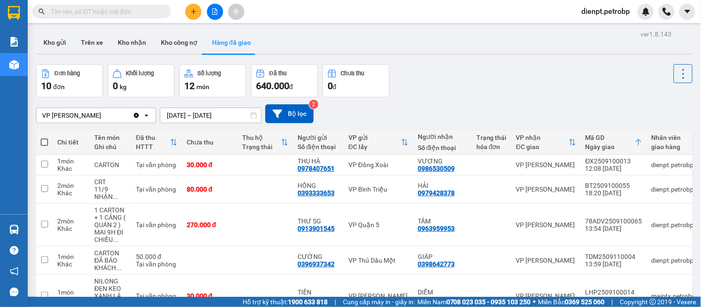
drag, startPoint x: 487, startPoint y: 73, endPoint x: 259, endPoint y: 7, distance: 237.3
click at [484, 71] on div "Đơn hàng 10 đơn Khối lượng 0 kg Số lượng 12 món Đã thu 640.000 đ Chưa thu 0 đ" at bounding box center [364, 80] width 656 height 33
click at [436, 43] on div "Kho gửi Trên xe Kho nhận Kho công nợ Hàng đã giao" at bounding box center [364, 43] width 656 height 24
click at [465, 54] on div at bounding box center [364, 54] width 656 height 1
click at [121, 40] on button "Kho nhận" at bounding box center [131, 42] width 43 height 22
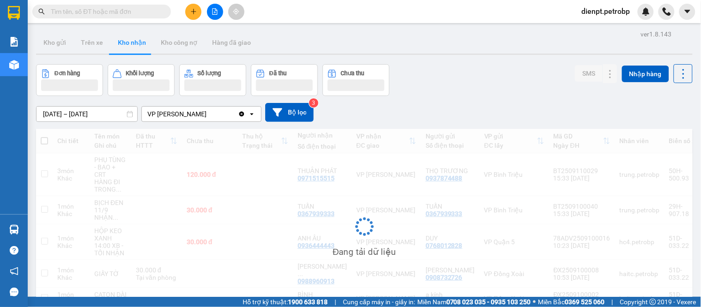
click at [464, 70] on div "Đơn hàng Khối lượng Số lượng Đã thu Chưa thu SMS Nhập hàng" at bounding box center [364, 80] width 656 height 32
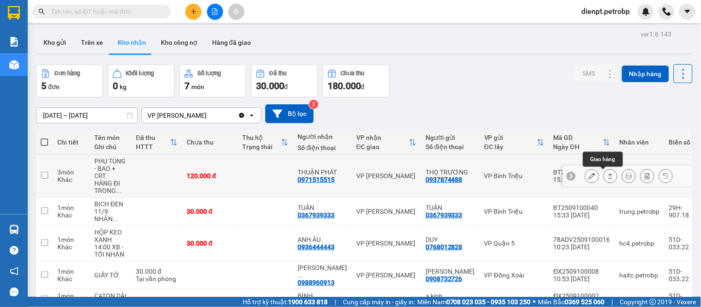
click at [607, 174] on icon at bounding box center [610, 176] width 6 height 6
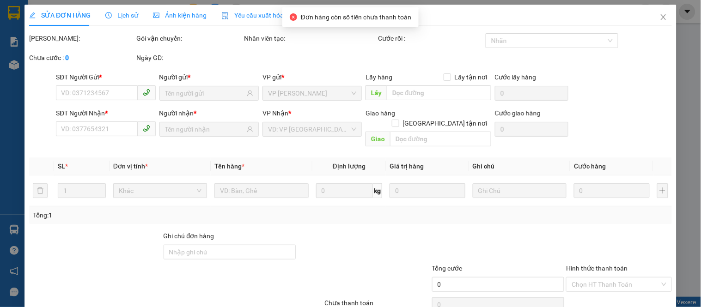
type input "0937874488"
type input "THỌ TRƯƠNG"
type input "0971515515"
type input "THUẬN PHÁT"
type input "120.000"
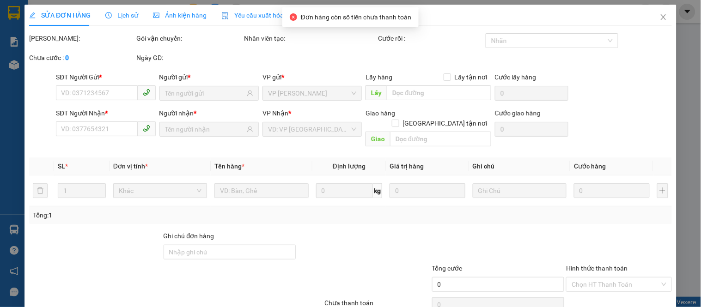
type input "120.000"
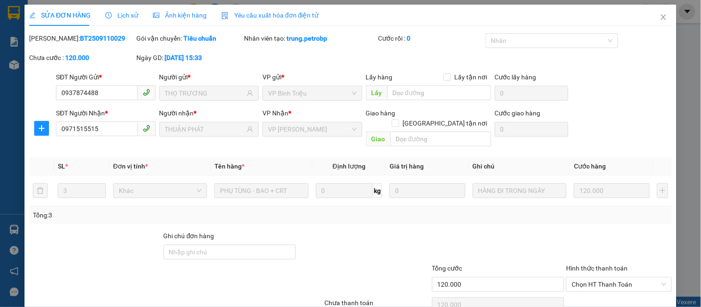
click at [91, 251] on div at bounding box center [95, 247] width 134 height 32
click at [80, 35] on b "BT2509110029" at bounding box center [102, 38] width 45 height 7
copy b "BT2509110029"
click at [405, 233] on div at bounding box center [364, 247] width 134 height 32
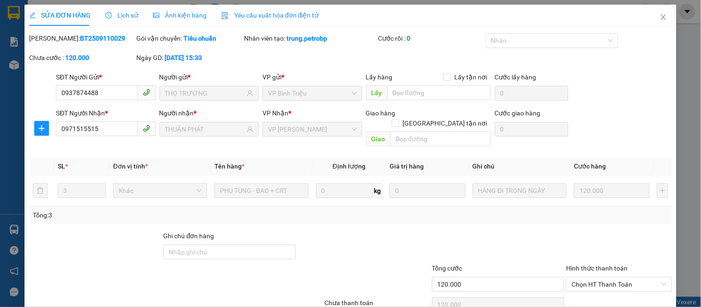
click at [131, 18] on span "Lịch sử" at bounding box center [121, 15] width 33 height 7
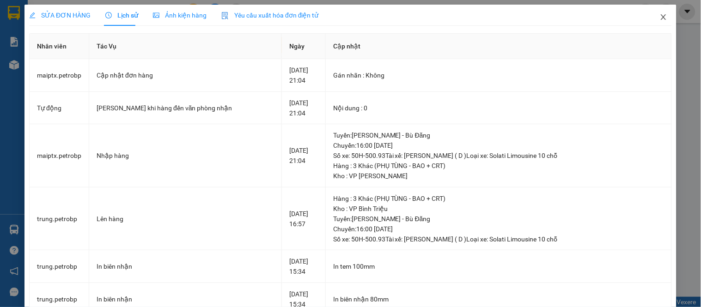
click at [660, 17] on icon "close" at bounding box center [663, 16] width 7 height 7
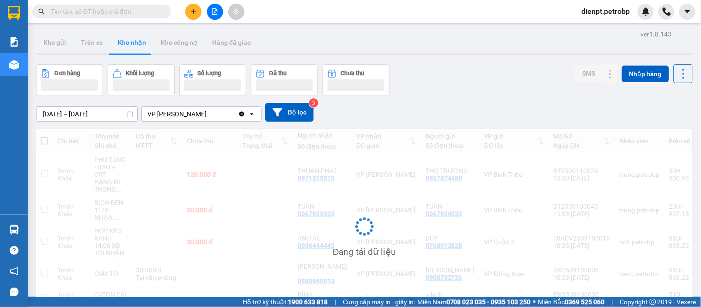
click at [431, 88] on div "Đơn hàng Khối lượng Số lượng Đã thu Chưa thu SMS Nhập hàng" at bounding box center [364, 80] width 656 height 32
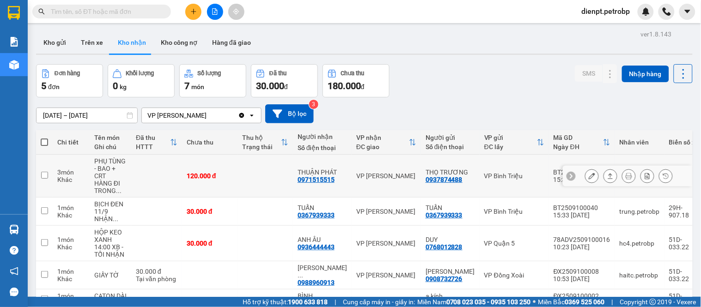
click at [622, 172] on button at bounding box center [628, 176] width 13 height 16
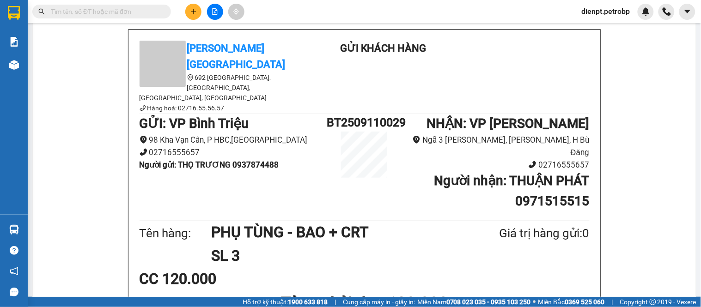
scroll to position [103, 0]
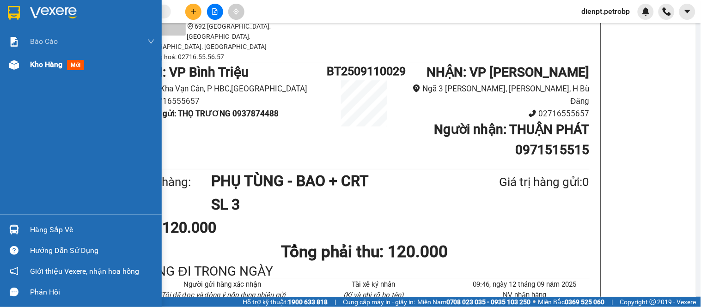
click at [19, 65] on div at bounding box center [14, 65] width 16 height 16
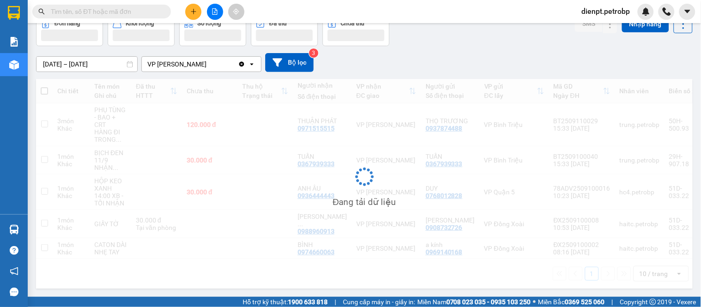
scroll to position [62, 0]
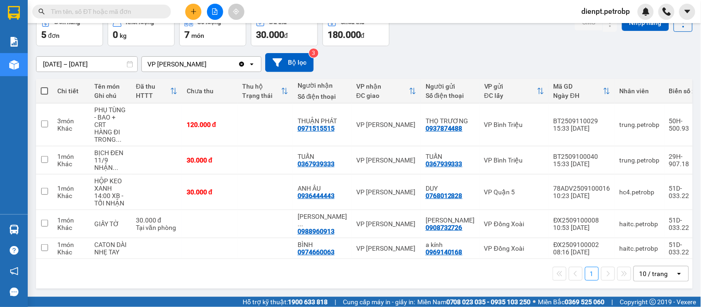
click at [427, 53] on div "[DATE] – [DATE] Press the down arrow key to interact with the calendar and sele…" at bounding box center [364, 62] width 656 height 19
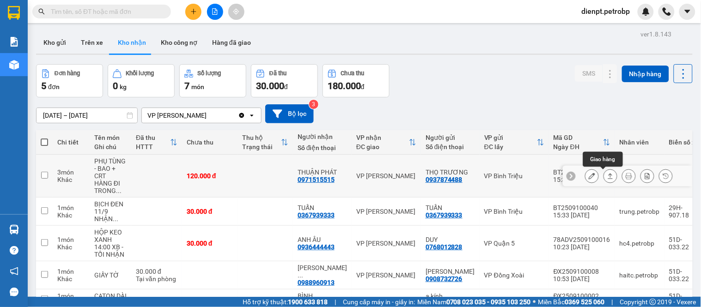
click at [607, 176] on icon at bounding box center [610, 176] width 6 height 6
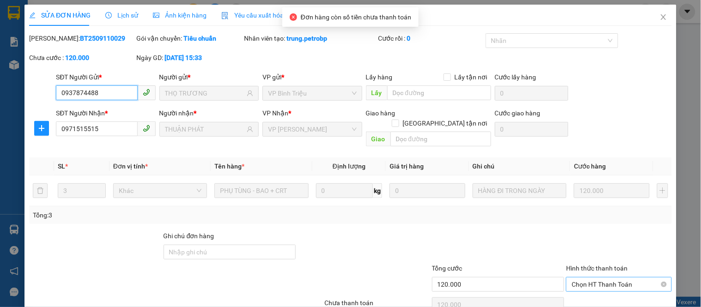
scroll to position [36, 0]
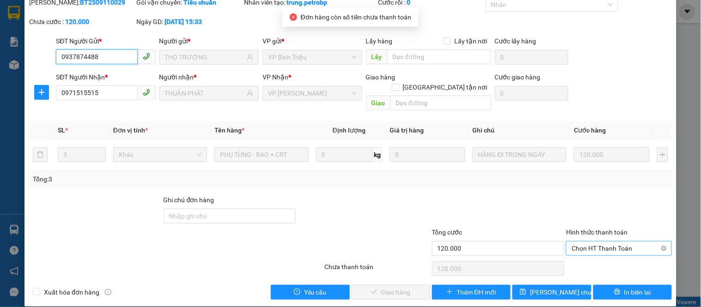
click at [594, 242] on span "Chọn HT Thanh Toán" at bounding box center [618, 249] width 94 height 14
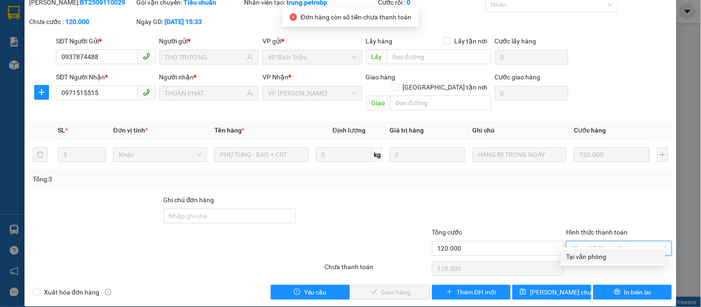
click at [578, 255] on div "Tại văn phòng" at bounding box center [612, 257] width 93 height 10
type input "0"
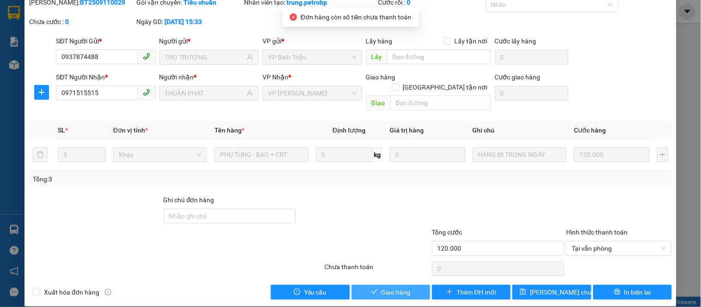
click at [391, 287] on span "Giao hàng" at bounding box center [396, 292] width 30 height 10
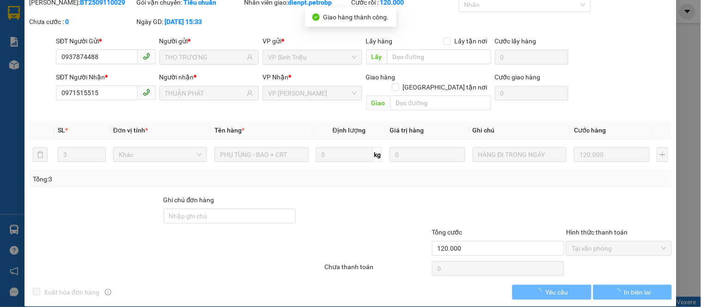
scroll to position [0, 0]
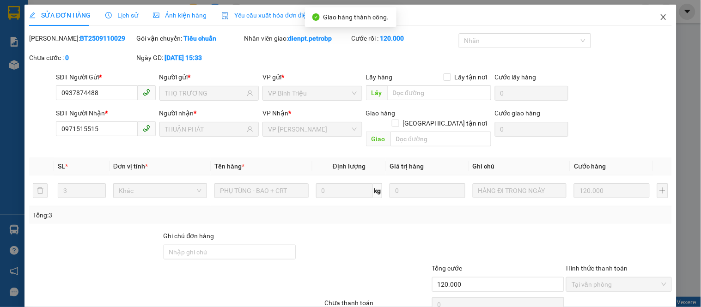
click at [660, 18] on icon "close" at bounding box center [663, 16] width 7 height 7
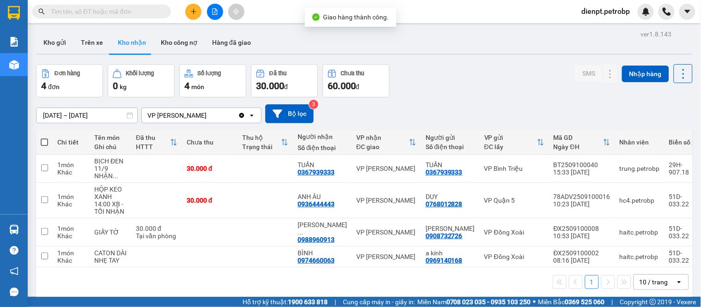
click at [512, 98] on div "[DATE] – [DATE] Press the down arrow key to interact with the calendar and sele…" at bounding box center [364, 113] width 656 height 33
click at [466, 67] on div "Đơn hàng 4 đơn Khối lượng 0 kg Số lượng 4 món Đã thu 30.000 đ Chưa thu 60.000 đ…" at bounding box center [364, 80] width 656 height 33
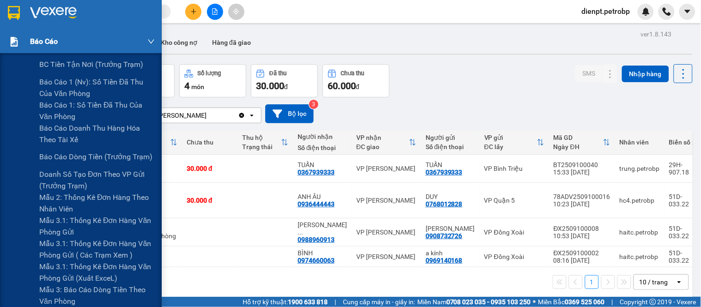
click at [24, 48] on div "Báo cáo" at bounding box center [81, 41] width 162 height 23
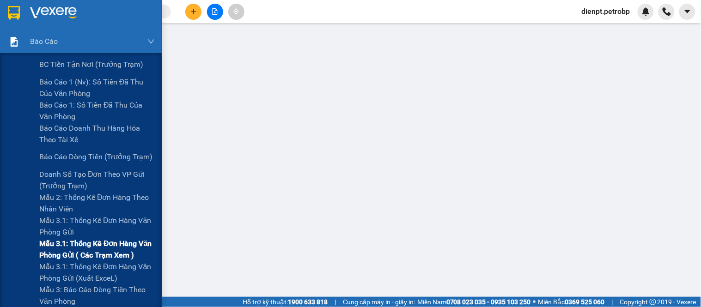
click at [90, 248] on span "Mẫu 3.1: Thống kê đơn hàng văn phòng gửi ( các trạm xem )" at bounding box center [96, 249] width 115 height 23
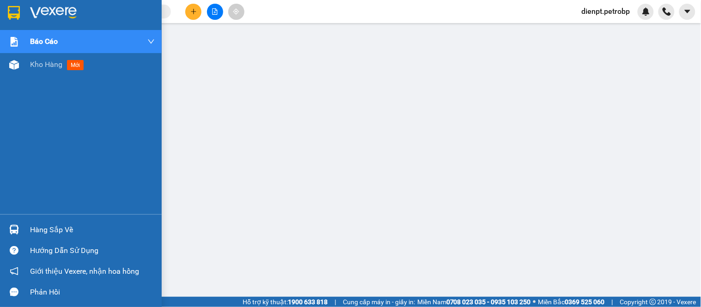
click at [15, 231] on img at bounding box center [14, 230] width 10 height 10
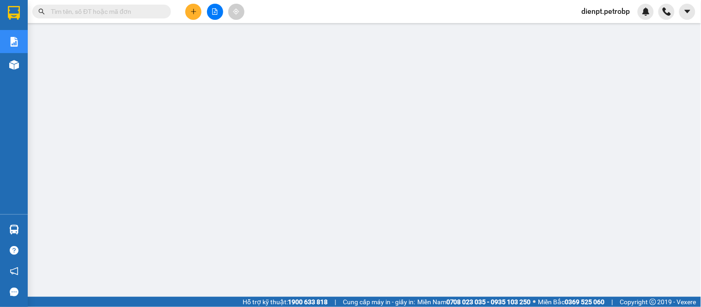
scroll to position [84, 0]
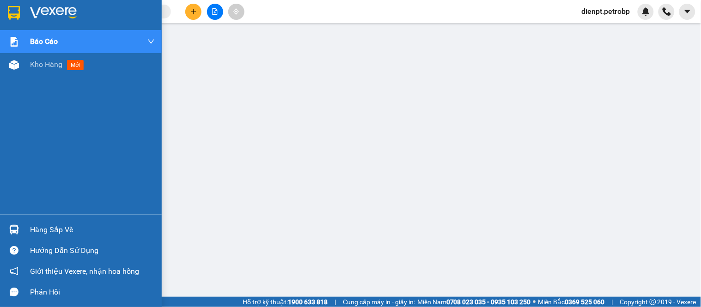
click at [24, 231] on div "Hàng sắp về" at bounding box center [81, 229] width 162 height 21
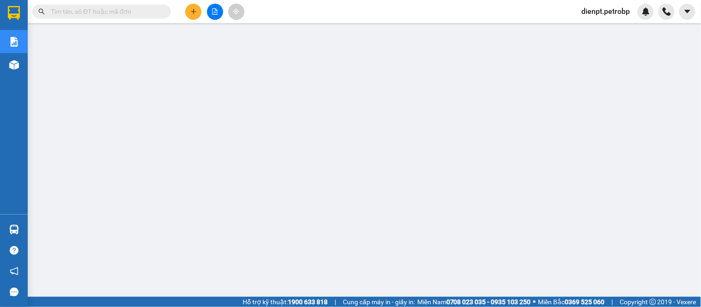
scroll to position [0, 0]
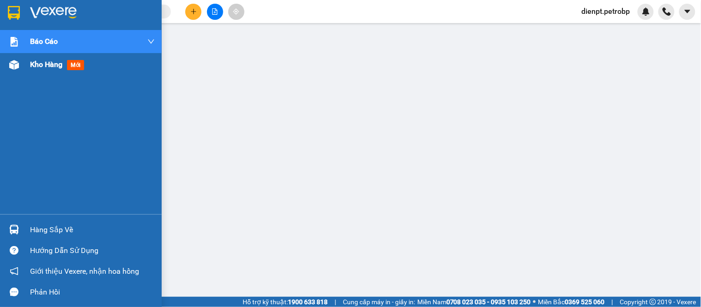
click at [5, 65] on div "Kho hàng mới" at bounding box center [81, 64] width 162 height 23
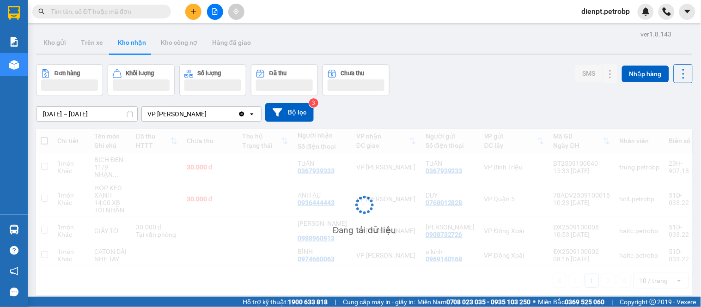
click at [450, 74] on div "Đơn hàng Khối lượng Số lượng Đã thu Chưa thu SMS Nhập hàng" at bounding box center [364, 80] width 656 height 32
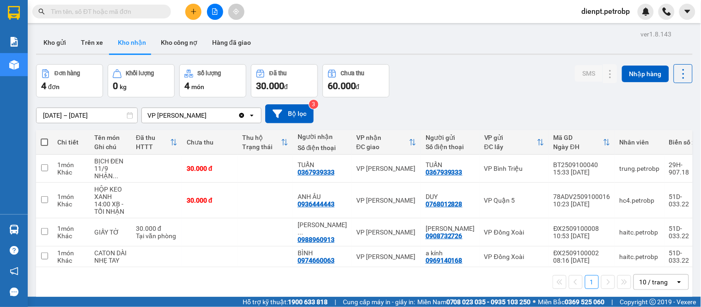
click at [440, 115] on div "[DATE] – [DATE] Press the down arrow key to interact with the calendar and sele…" at bounding box center [364, 113] width 656 height 19
click at [90, 42] on button "Trên xe" at bounding box center [91, 42] width 37 height 22
type input "12/09/2025 – 12/09/2025"
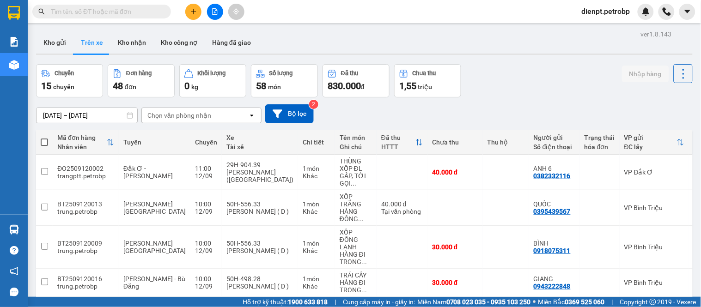
click at [496, 105] on div "12/09/2025 – 12/09/2025 Press the down arrow key to interact with the calendar …" at bounding box center [364, 113] width 656 height 19
click at [186, 112] on div "Chọn văn phòng nhận" at bounding box center [179, 115] width 64 height 9
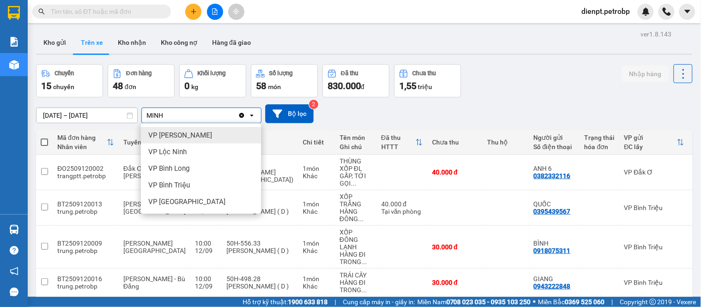
type input "MINH"
click at [179, 129] on div "VP [PERSON_NAME]" at bounding box center [201, 135] width 120 height 17
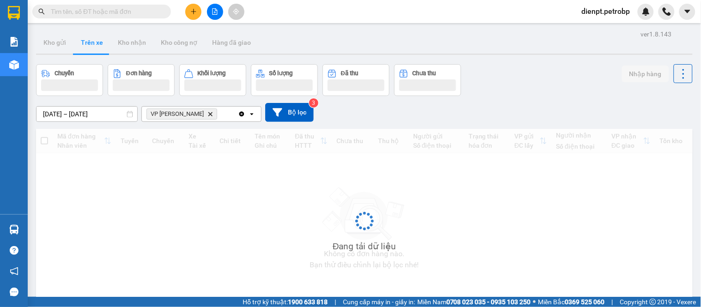
click at [507, 95] on div "Chuyến Đơn hàng Khối lượng Số lượng Đã thu Chưa thu Nhập hàng" at bounding box center [364, 80] width 656 height 32
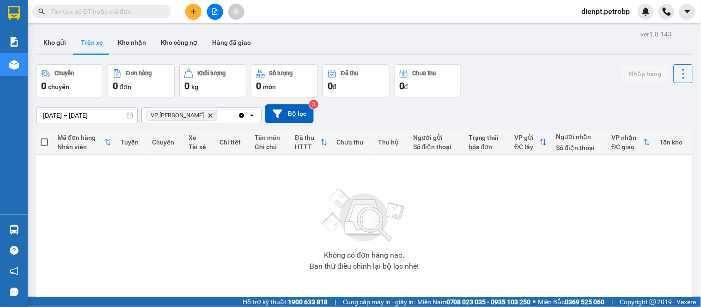
drag, startPoint x: 518, startPoint y: 95, endPoint x: 389, endPoint y: 2, distance: 158.4
click at [508, 81] on div "Chuyến 0 chuyến Đơn hàng 0 đơn Khối lượng 0 kg Số lượng 0 món Đã thu 0 đ Chưa t…" at bounding box center [364, 80] width 656 height 33
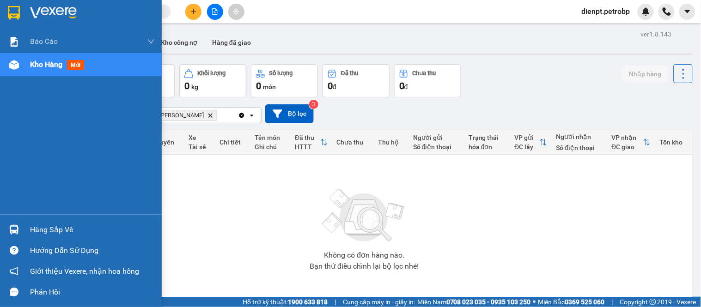
click at [16, 227] on img at bounding box center [14, 230] width 10 height 10
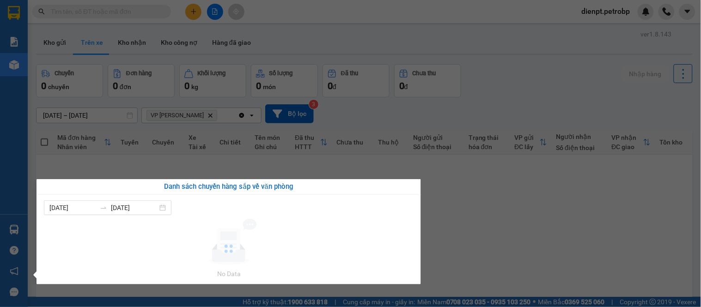
drag, startPoint x: 493, startPoint y: 248, endPoint x: 500, endPoint y: 162, distance: 87.1
click at [493, 248] on section "Kết quả tìm kiếm ( 0 ) Bộ lọc No Data dienpt.petrobp Báo cáo BC tiền tận nơi (t…" at bounding box center [350, 153] width 701 height 307
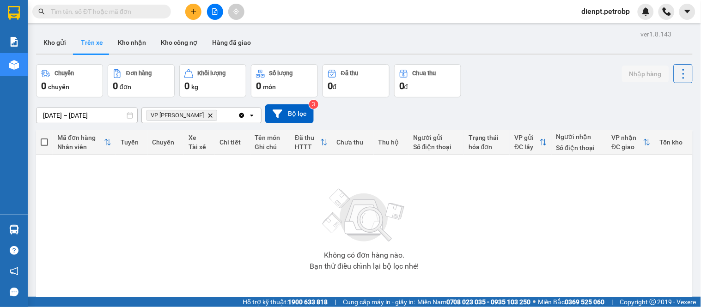
click at [516, 113] on div "12/09/2025 – 12/09/2025 Press the down arrow key to interact with the calendar …" at bounding box center [364, 113] width 656 height 19
click at [92, 46] on button "Trên xe" at bounding box center [91, 42] width 37 height 22
click at [473, 103] on div "12/09/2025 – 12/09/2025 Press the down arrow key to interact with the calendar …" at bounding box center [364, 113] width 656 height 33
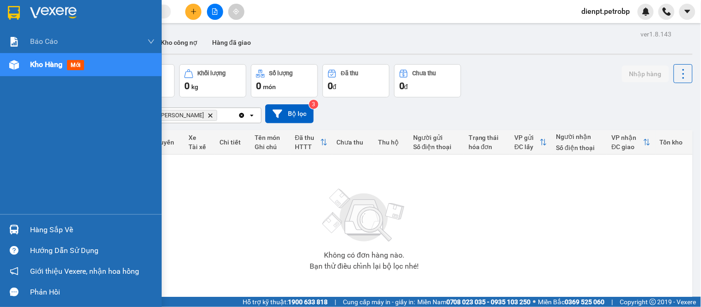
click at [6, 236] on div at bounding box center [14, 230] width 16 height 16
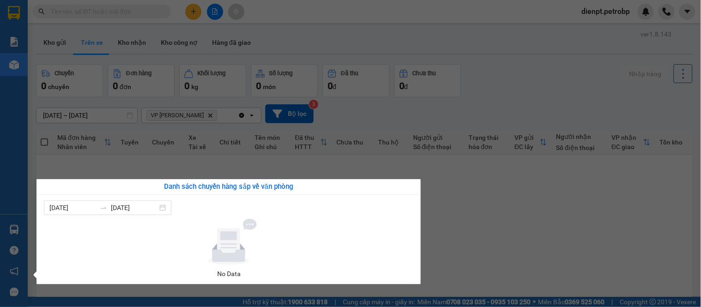
click at [541, 252] on section "Kết quả tìm kiếm ( 0 ) Bộ lọc No Data dienpt.petrobp Báo cáo BC tiền tận nơi (t…" at bounding box center [350, 153] width 701 height 307
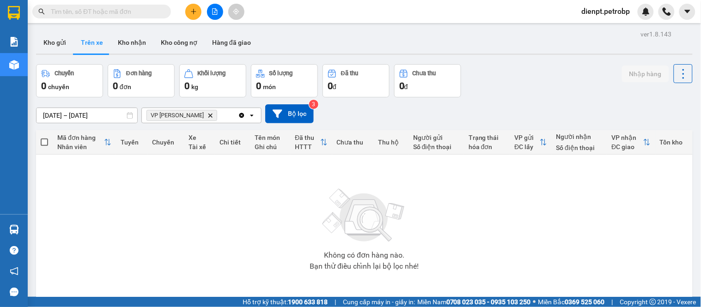
click at [542, 102] on div "12/09/2025 – 12/09/2025 Press the down arrow key to interact with the calendar …" at bounding box center [364, 113] width 656 height 33
click at [501, 84] on div "Chuyến 0 chuyến Đơn hàng 0 đơn Khối lượng 0 kg Số lượng 0 món Đã thu 0 đ Chưa t…" at bounding box center [364, 80] width 656 height 33
click at [454, 239] on div "Không có đơn hàng nào. Bạn thử điều chỉnh lại bộ lọc nhé!" at bounding box center [364, 226] width 647 height 139
click at [138, 204] on div "Không có đơn hàng nào. Bạn thử điều chỉnh lại bộ lọc nhé!" at bounding box center [364, 226] width 647 height 139
click at [478, 89] on div "Chuyến 0 chuyến Đơn hàng 0 đơn Khối lượng 0 kg Số lượng 0 món Đã thu 0 đ Chưa t…" at bounding box center [364, 80] width 656 height 33
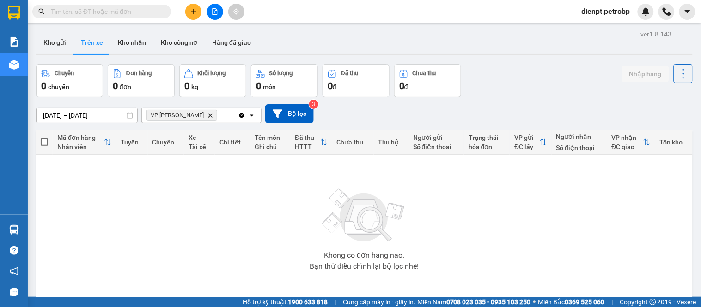
click at [121, 225] on div "Không có đơn hàng nào. Bạn thử điều chỉnh lại bộ lọc nhé!" at bounding box center [364, 226] width 647 height 139
click at [499, 86] on div "Chuyến 0 chuyến Đơn hàng 0 đơn Khối lượng 0 kg Số lượng 0 món Đã thu 0 đ Chưa t…" at bounding box center [364, 80] width 656 height 33
click at [502, 63] on div "ver 1.8.143 Kho gửi Trên xe Kho nhận Kho công nợ Hàng đã giao Chuyến 0 chuyến Đ…" at bounding box center [364, 181] width 664 height 307
drag, startPoint x: 132, startPoint y: 212, endPoint x: 208, endPoint y: 123, distance: 117.3
click at [136, 211] on div "Không có đơn hàng nào. Bạn thử điều chỉnh lại bộ lọc nhé!" at bounding box center [364, 226] width 647 height 139
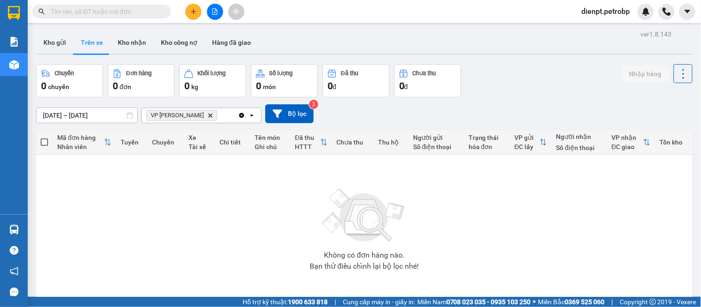
click at [502, 66] on div "Chuyến 0 chuyến Đơn hàng 0 đơn Khối lượng 0 kg Số lượng 0 món Đã thu 0 đ Chưa t…" at bounding box center [364, 80] width 656 height 33
drag, startPoint x: 520, startPoint y: 85, endPoint x: 450, endPoint y: 53, distance: 76.6
click at [520, 85] on div "Chuyến 0 chuyến Đơn hàng 0 đơn Khối lượng 0 kg Số lượng 0 món Đã thu 0 đ Chưa t…" at bounding box center [364, 80] width 656 height 33
click at [465, 86] on div "Chuyến 0 chuyến Đơn hàng 0 đơn Khối lượng 0 kg Số lượng 0 món Đã thu 0 đ Chưa t…" at bounding box center [364, 80] width 656 height 33
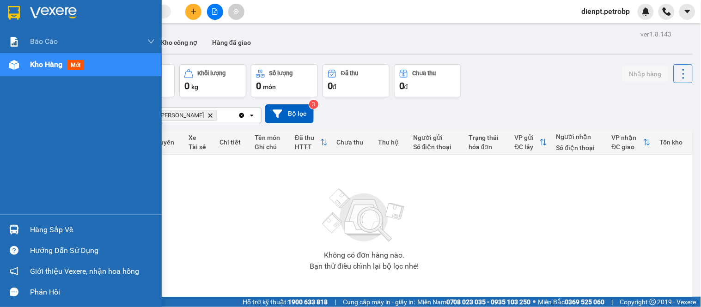
click at [24, 233] on div "Hàng sắp về" at bounding box center [81, 229] width 162 height 21
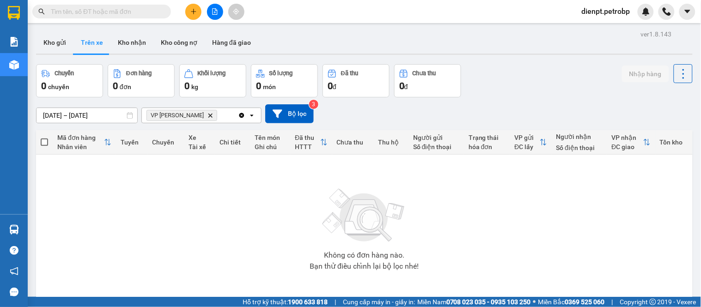
click at [487, 229] on section "Kết quả tìm kiếm ( 0 ) Bộ lọc No Data dienpt.petrobp Báo cáo BC tiền tận nơi (t…" at bounding box center [350, 153] width 701 height 307
click at [488, 94] on div "Chuyến 0 chuyến Đơn hàng 0 đơn Khối lượng 0 kg Số lượng 0 món Đã thu 0 đ Chưa t…" at bounding box center [364, 80] width 656 height 33
click at [139, 44] on button "Kho nhận" at bounding box center [131, 42] width 43 height 22
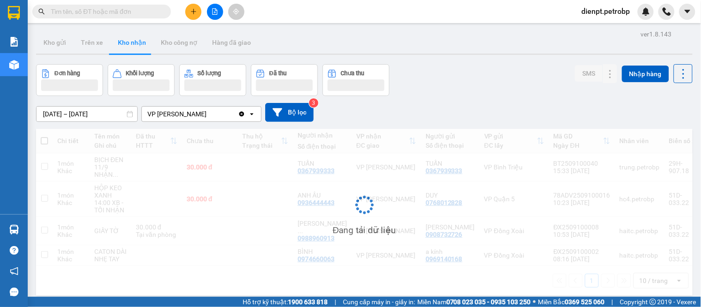
click at [511, 91] on div "Đơn hàng Khối lượng Số lượng Đã thu Chưa thu SMS Nhập hàng" at bounding box center [364, 80] width 656 height 32
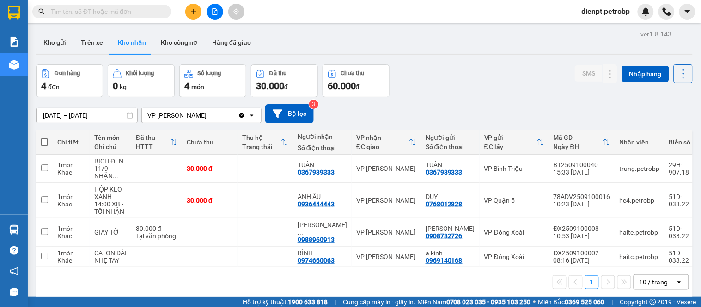
click at [68, 122] on div "ver 1.8.143 Kho gửi Trên xe Kho nhận Kho công nợ Hàng đã giao Đơn hàng 4 đơn Kh…" at bounding box center [364, 181] width 664 height 307
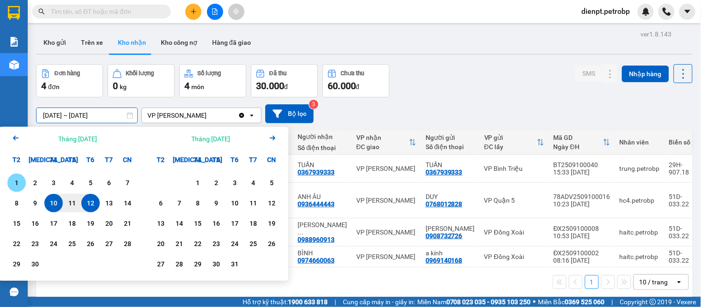
click at [19, 177] on div "1" at bounding box center [16, 182] width 13 height 11
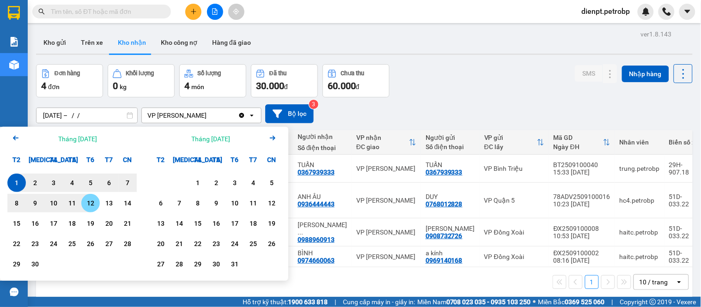
click at [93, 205] on div "12" at bounding box center [90, 203] width 13 height 11
type input "01/09/2025 – 12/09/2025"
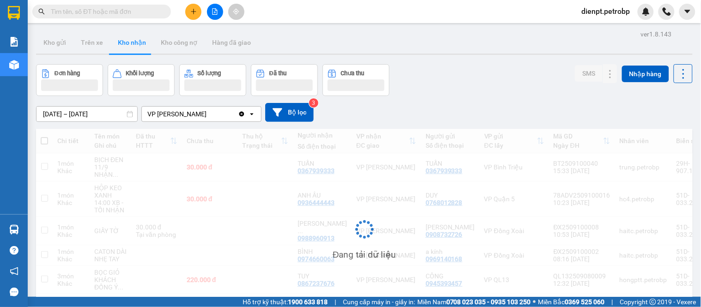
click at [445, 76] on div "Đơn hàng Khối lượng Số lượng Đã thu Chưa thu SMS Nhập hàng" at bounding box center [364, 80] width 656 height 32
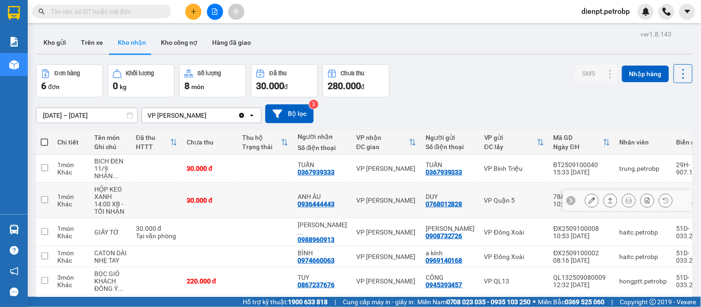
scroll to position [76, 0]
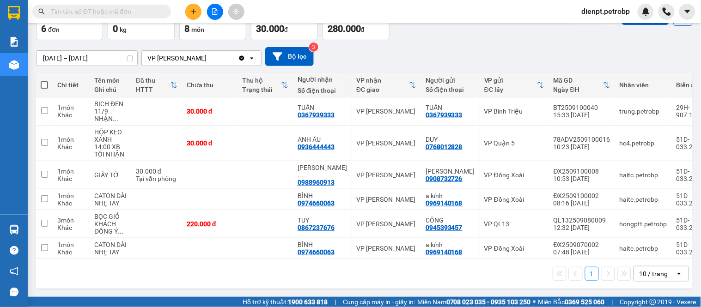
click at [440, 47] on div "01/09/2025 – 12/09/2025 Press the down arrow key to interact with the calendar …" at bounding box center [364, 56] width 656 height 19
click at [435, 48] on div "01/09/2025 – 12/09/2025 Press the down arrow key to interact with the calendar …" at bounding box center [364, 56] width 656 height 33
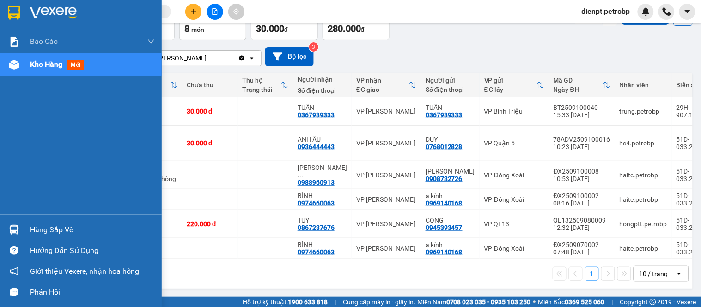
click at [10, 229] on img at bounding box center [14, 230] width 10 height 10
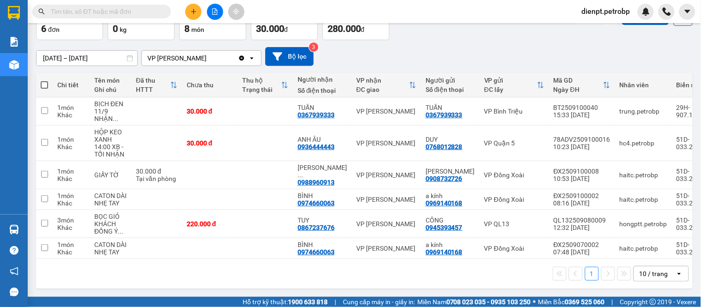
click at [510, 48] on section "Kết quả tìm kiếm ( 0 ) Bộ lọc No Data dienpt.petrobp Báo cáo BC tiền tận nơi (t…" at bounding box center [350, 153] width 701 height 307
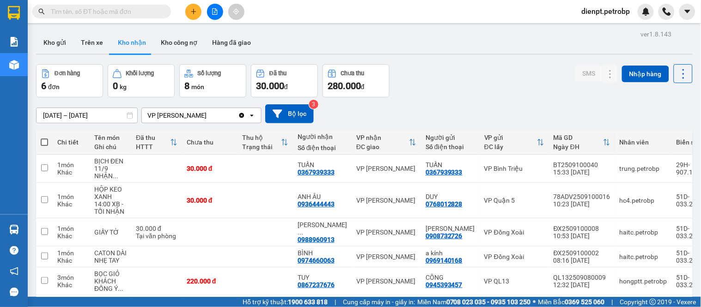
drag, startPoint x: 478, startPoint y: 65, endPoint x: 412, endPoint y: 1, distance: 92.8
click at [478, 56] on div "ver 1.8.143 Kho gửi Trên xe Kho nhận Kho công nợ Hàng đã giao Đơn hàng 6 đơn Kh…" at bounding box center [364, 189] width 664 height 322
